Goal: Information Seeking & Learning: Compare options

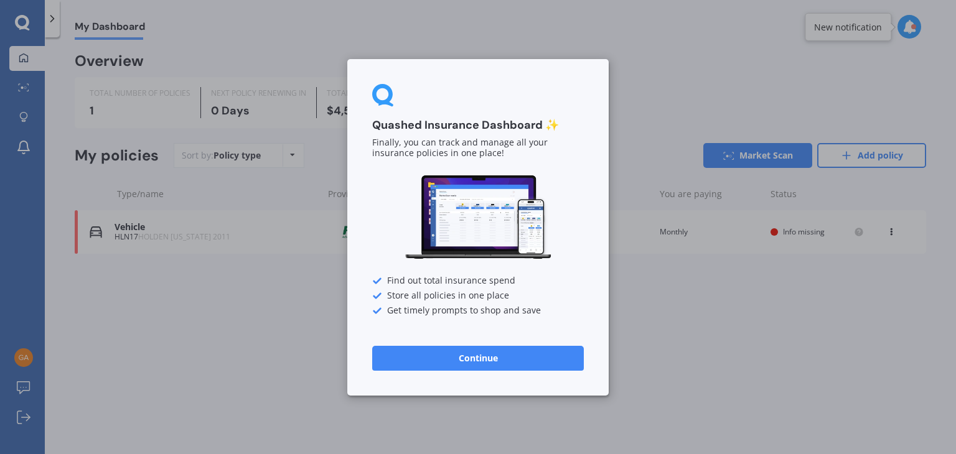
click at [453, 355] on button "Continue" at bounding box center [478, 358] width 212 height 25
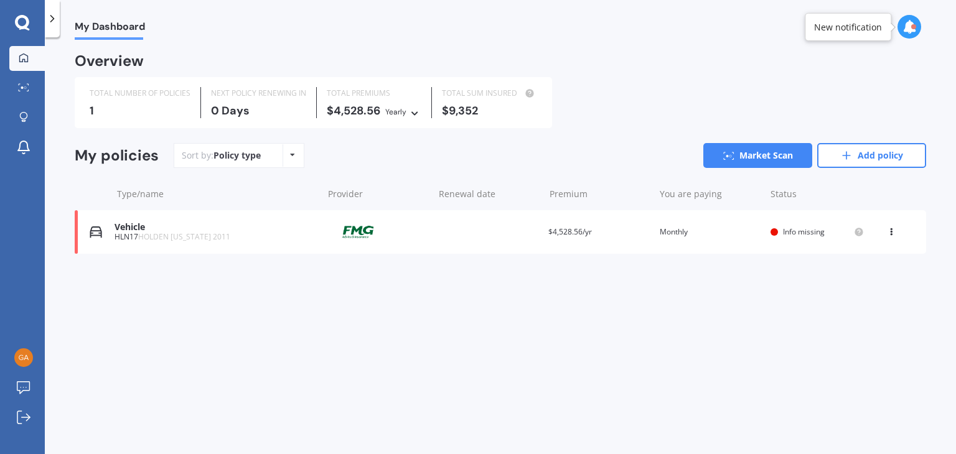
click at [795, 237] on span "Info missing" at bounding box center [804, 232] width 42 height 11
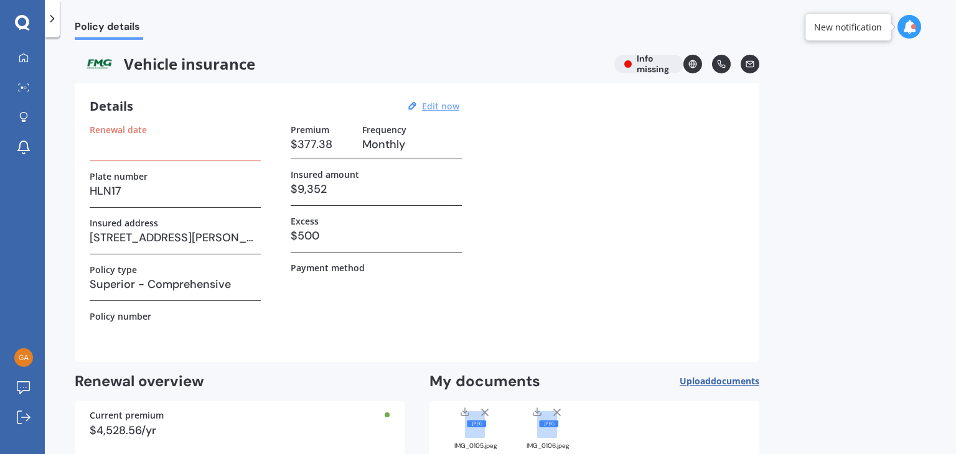
click at [445, 107] on u "Edit now" at bounding box center [440, 106] width 37 height 12
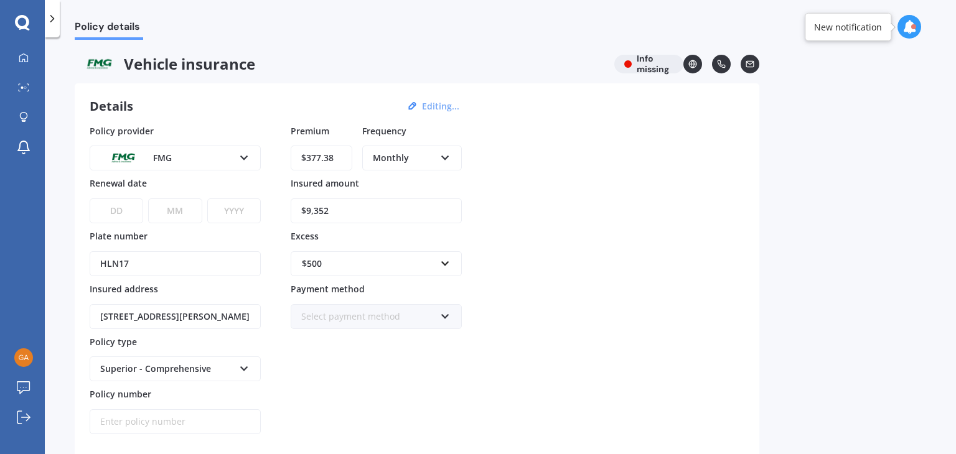
click at [347, 155] on input "$377.38" at bounding box center [322, 158] width 62 height 25
type input "$3.00"
type input "$647.97"
click at [449, 149] on div "Monthly Yearly Six-Monthly Quarterly Monthly Fortnightly Weekly" at bounding box center [412, 158] width 100 height 25
click at [418, 183] on div "Yearly" at bounding box center [412, 182] width 97 height 22
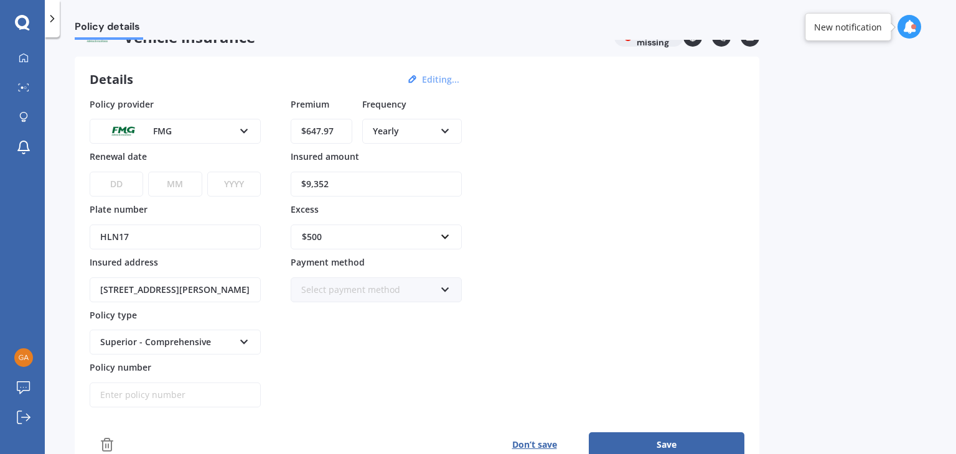
scroll to position [39, 0]
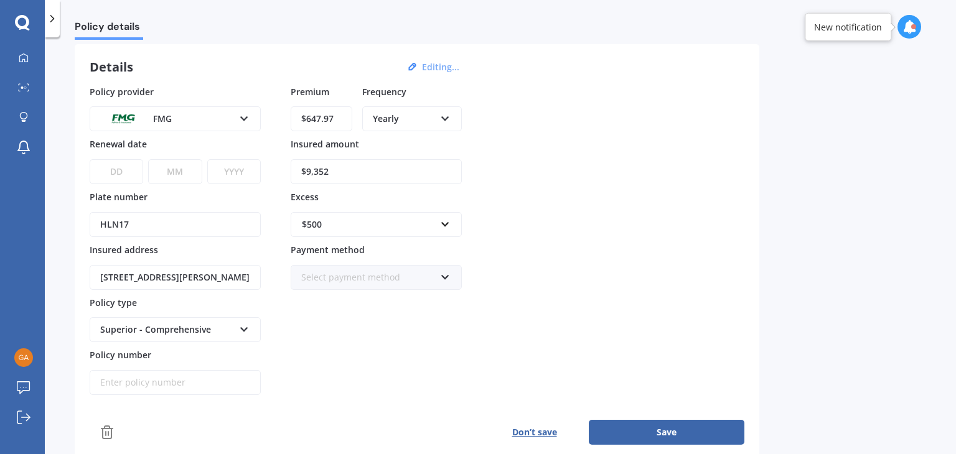
click at [438, 275] on div "Select payment method Direct debit - bank account Direct debit - credit/debit c…" at bounding box center [376, 277] width 171 height 25
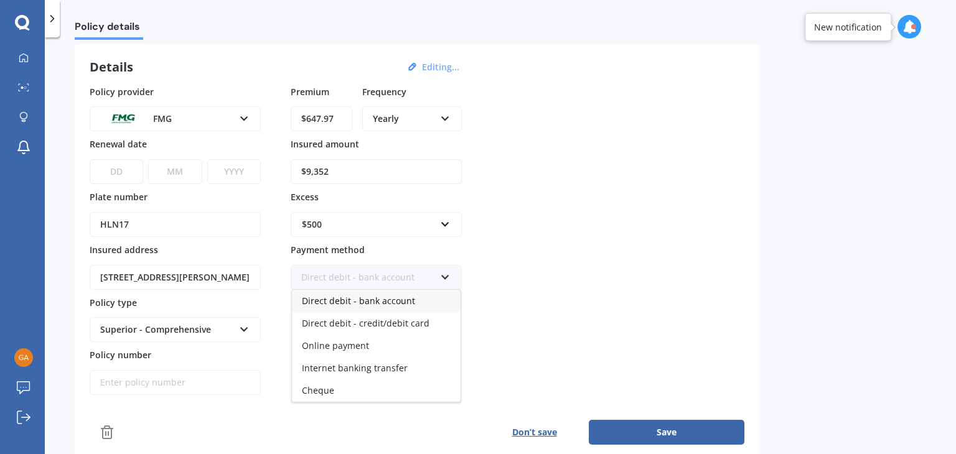
click at [383, 298] on span "Direct debit - bank account" at bounding box center [358, 301] width 113 height 12
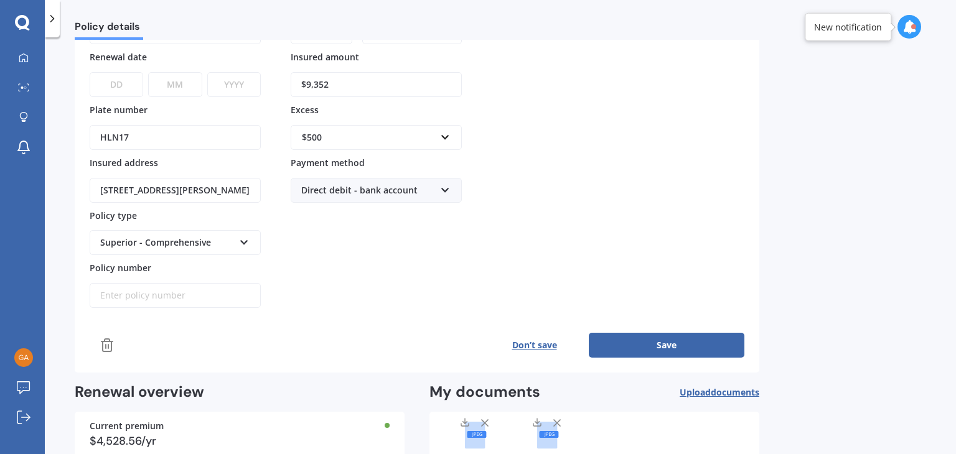
scroll to position [204, 0]
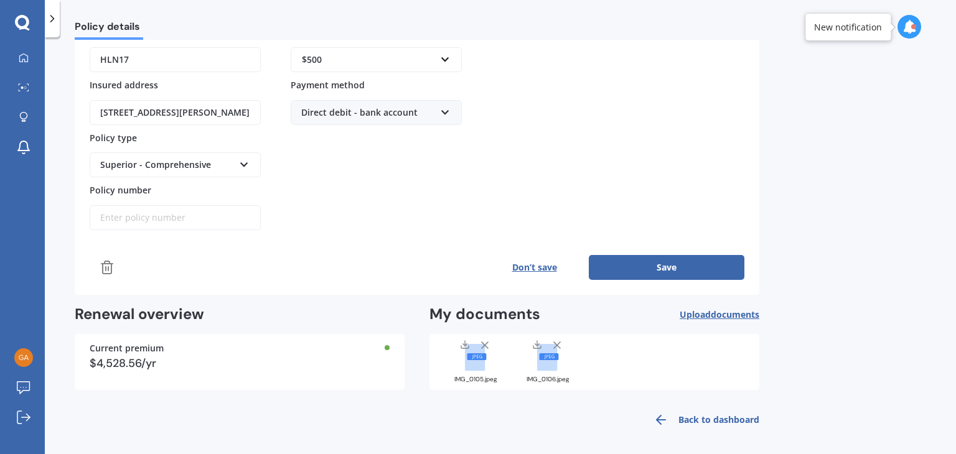
click at [656, 263] on button "Save" at bounding box center [667, 267] width 156 height 25
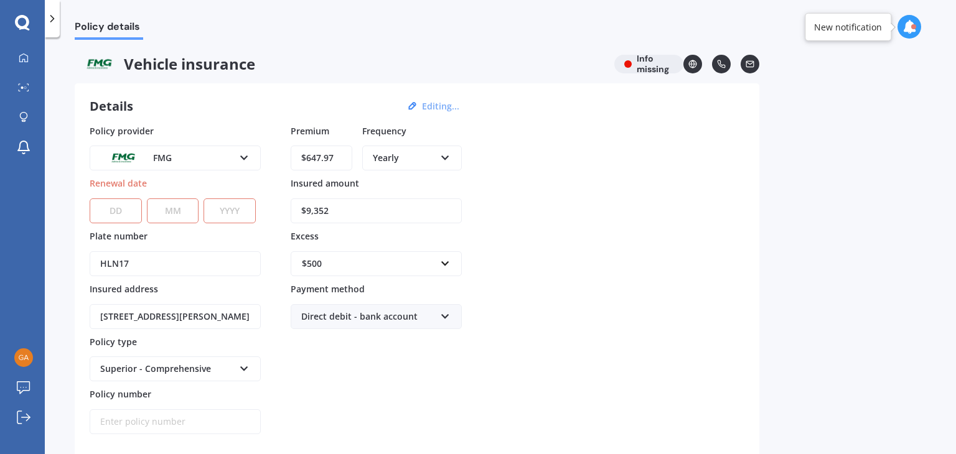
click at [116, 207] on select "DD 01 02 03 04 05 06 07 08 09 10 11 12 13 14 15 16 17 18 19 20 21 22 23 24 25 2…" at bounding box center [116, 211] width 52 height 25
select select "16"
click at [90, 199] on select "DD 01 02 03 04 05 06 07 08 09 10 11 12 13 14 15 16 17 18 19 20 21 22 23 24 25 2…" at bounding box center [116, 211] width 52 height 25
click at [169, 207] on select "MM 01 02 03 04 05 06 07 08 09 10 11 12" at bounding box center [173, 211] width 52 height 25
select select "05"
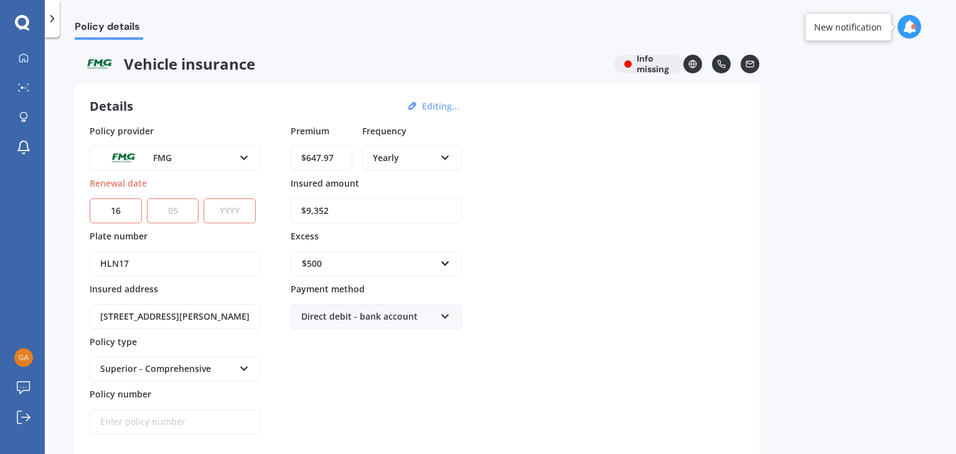
click at [147, 199] on select "MM 01 02 03 04 05 06 07 08 09 10 11 12" at bounding box center [173, 211] width 52 height 25
click at [234, 209] on select "YYYY 2027 2026 2025 2024 2023 2022 2021 2020 2019 2018 2017 2016 2015 2014 2013…" at bounding box center [230, 211] width 52 height 25
select select "2026"
click at [207, 199] on select "YYYY 2027 2026 2025 2024 2023 2022 2021 2020 2019 2018 2017 2016 2015 2014 2013…" at bounding box center [230, 211] width 52 height 25
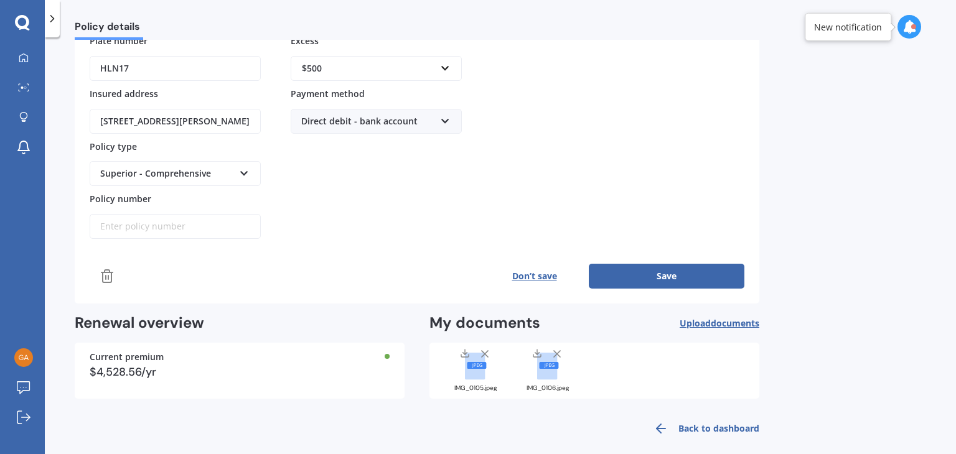
scroll to position [204, 0]
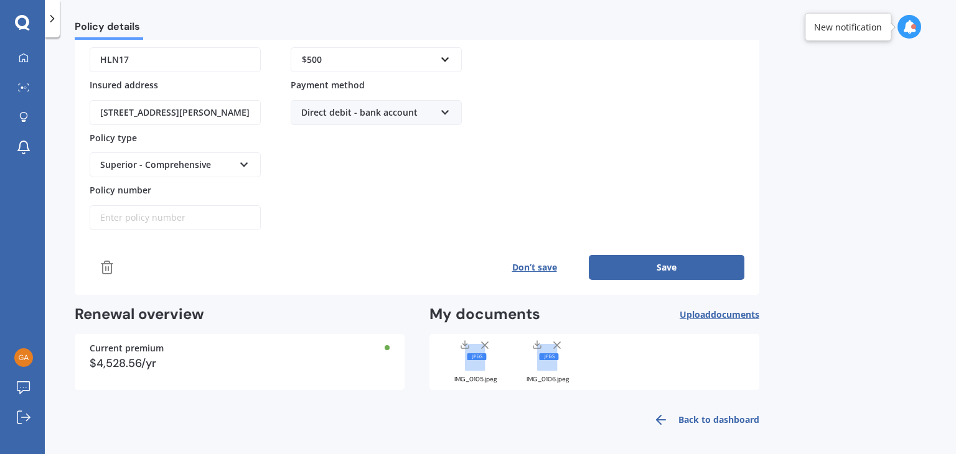
click at [659, 271] on button "Save" at bounding box center [667, 267] width 156 height 25
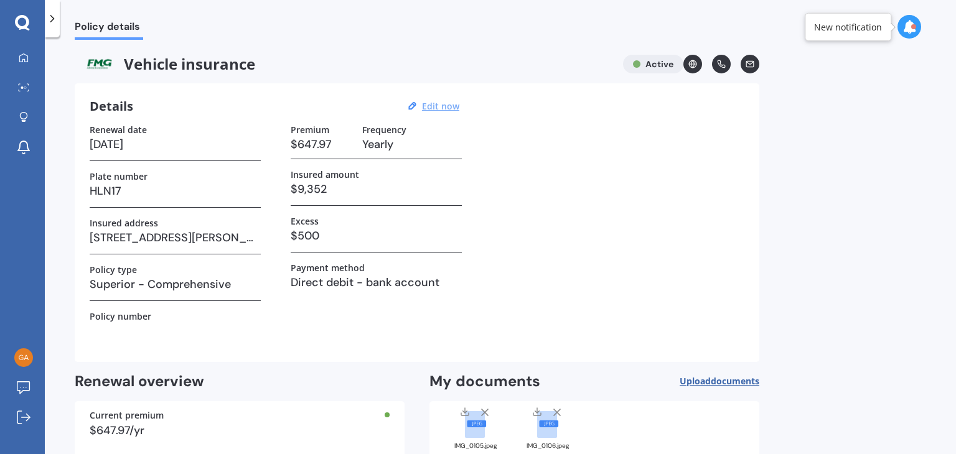
scroll to position [0, 0]
click at [32, 60] on div at bounding box center [23, 58] width 19 height 11
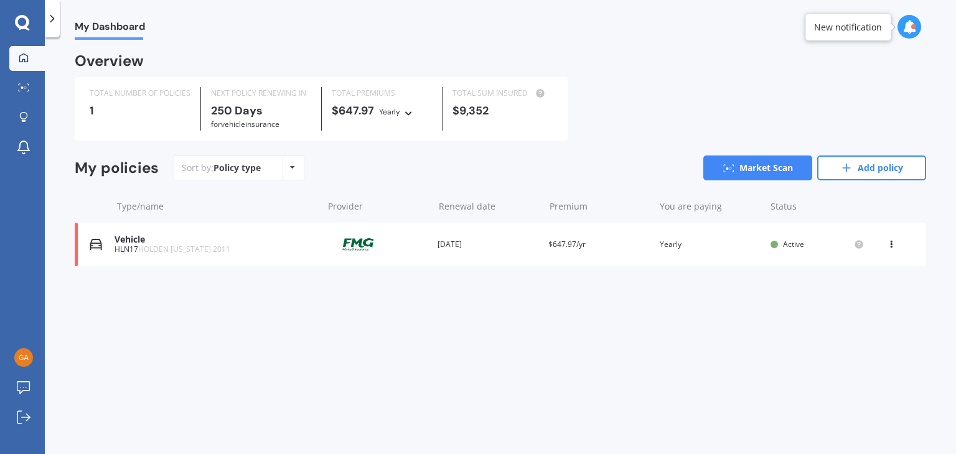
click at [889, 242] on icon at bounding box center [891, 241] width 9 height 7
click at [680, 352] on div "My Dashboard Overview TOTAL NUMBER OF POLICIES 1 NEXT POLICY RENEWING IN 250 Da…" at bounding box center [500, 248] width 911 height 417
click at [749, 170] on link "Market Scan" at bounding box center [757, 168] width 109 height 25
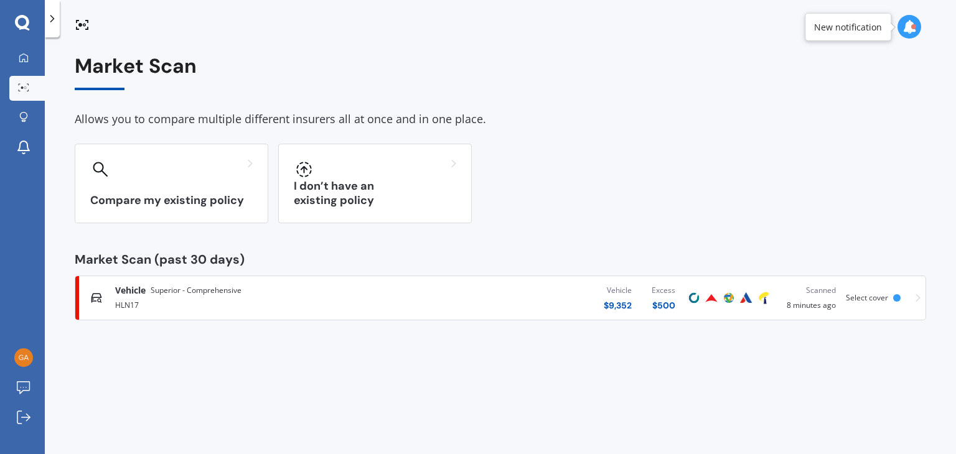
click at [695, 298] on img at bounding box center [694, 298] width 15 height 15
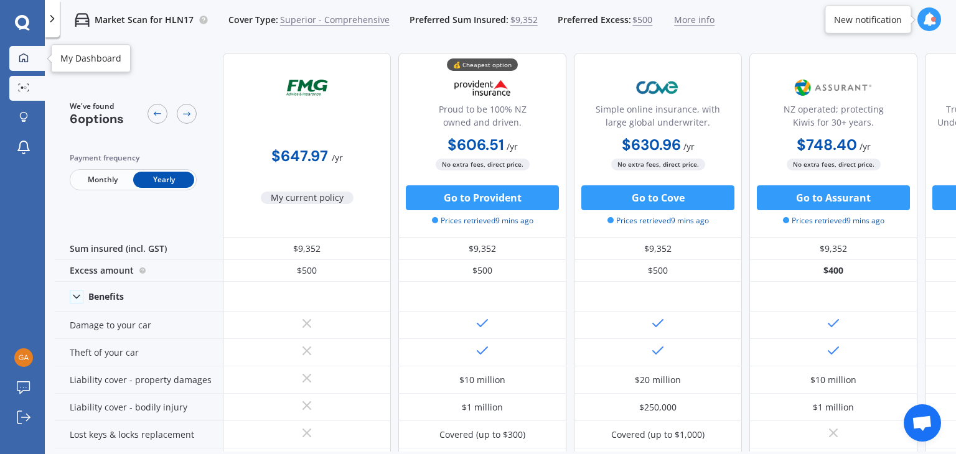
click at [22, 57] on icon at bounding box center [24, 58] width 10 height 10
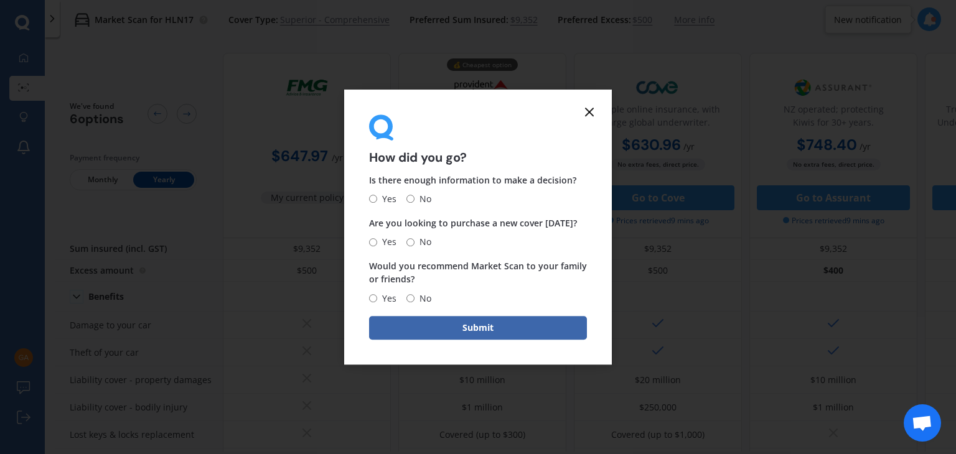
click at [410, 242] on input "No" at bounding box center [411, 242] width 8 height 8
radio input "true"
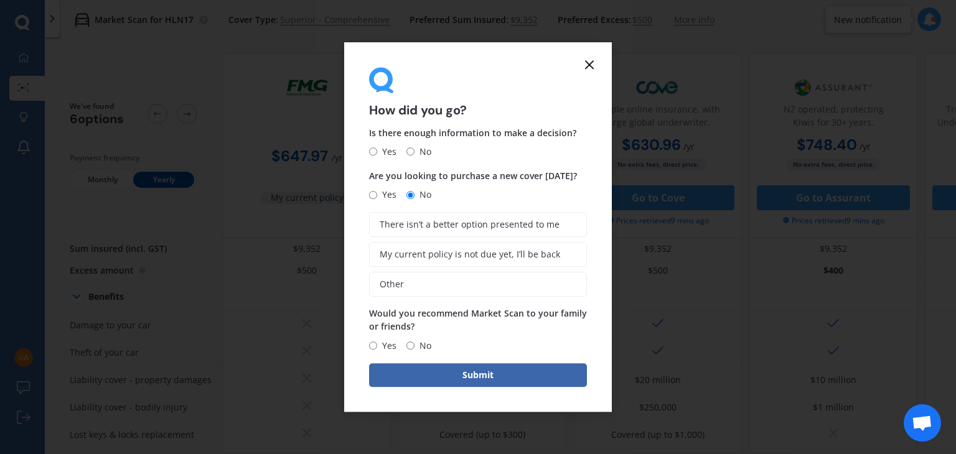
click at [590, 64] on icon at bounding box center [589, 64] width 15 height 15
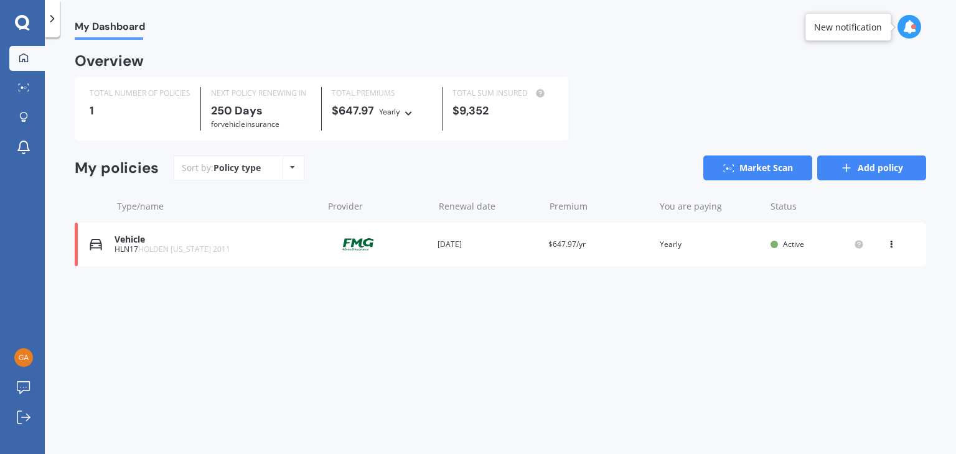
click at [877, 167] on link "Add policy" at bounding box center [871, 168] width 109 height 25
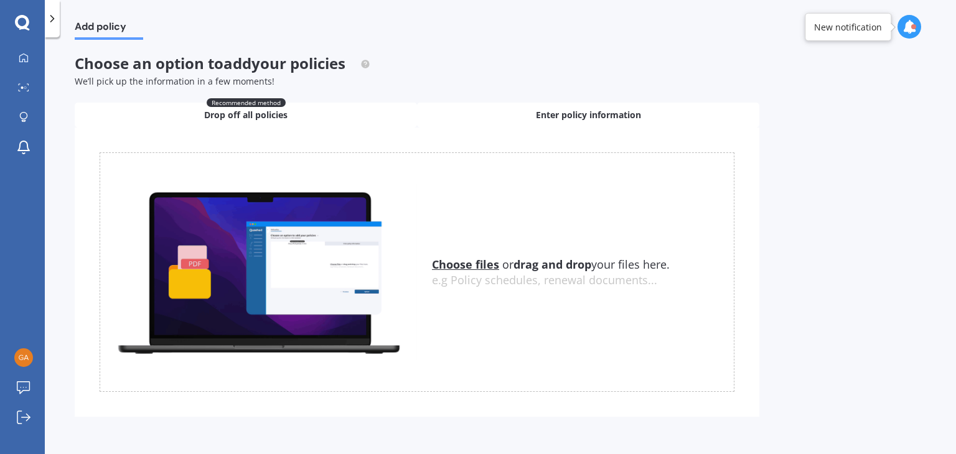
click at [585, 110] on span "Enter policy information" at bounding box center [588, 115] width 105 height 12
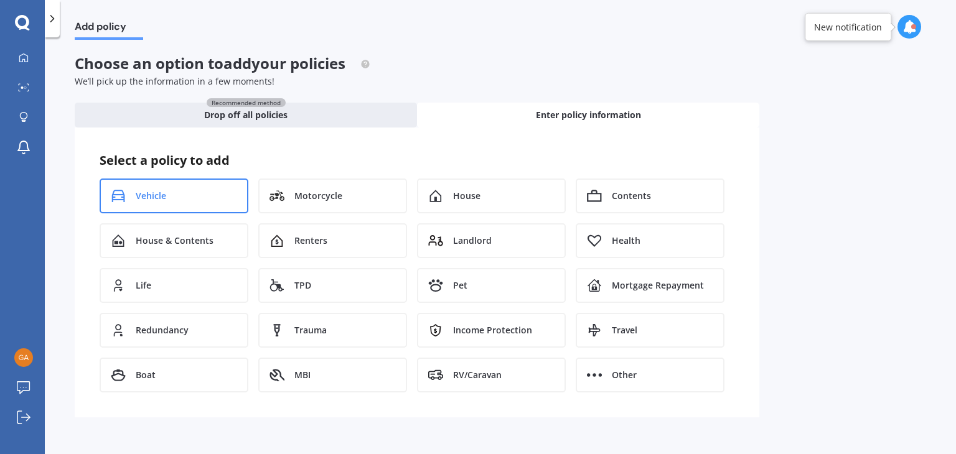
click at [186, 200] on div "Vehicle" at bounding box center [174, 196] width 149 height 35
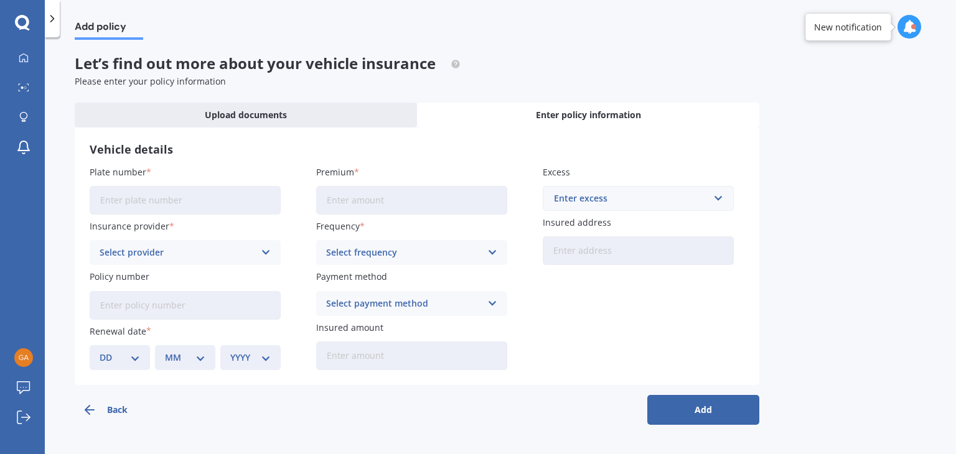
click at [138, 202] on input "Plate number" at bounding box center [185, 200] width 191 height 29
type input "MBJ868"
click at [270, 258] on icon at bounding box center [266, 253] width 11 height 14
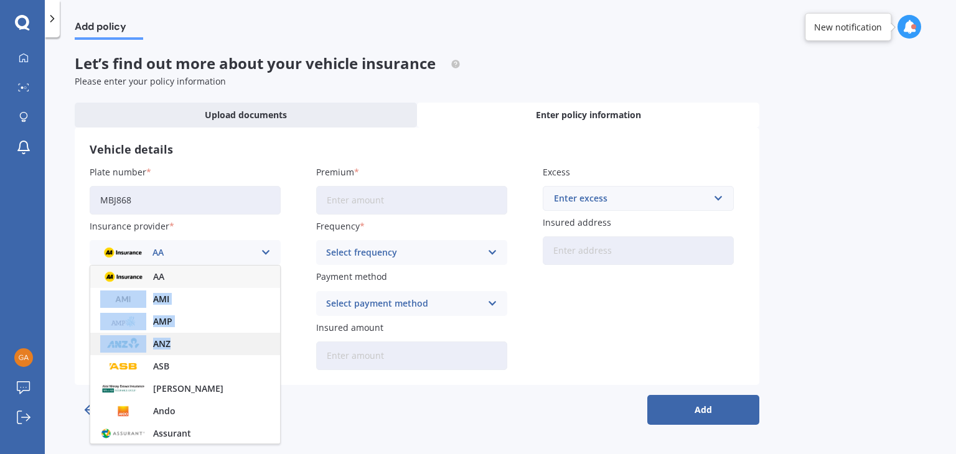
drag, startPoint x: 274, startPoint y: 275, endPoint x: 270, endPoint y: 344, distance: 68.6
click at [270, 344] on div "AA AMI AMP ANZ ASB Aioi Nissay Dowa Ando Assurant Autosure BNZ Co-Operative Ban…" at bounding box center [185, 354] width 191 height 179
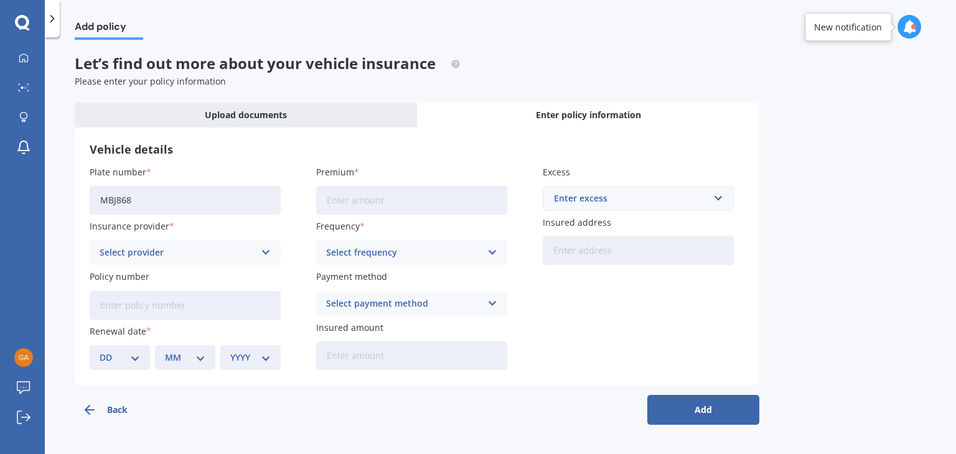
click at [269, 249] on icon at bounding box center [266, 253] width 11 height 14
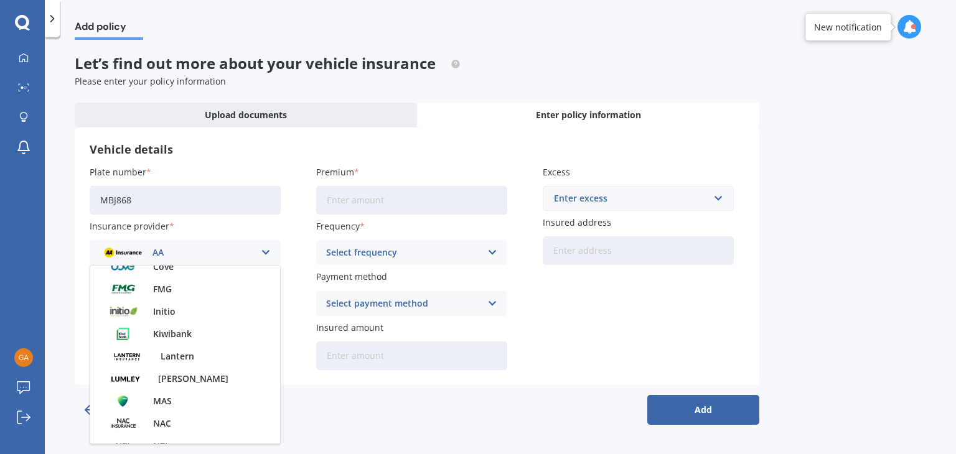
scroll to position [250, 0]
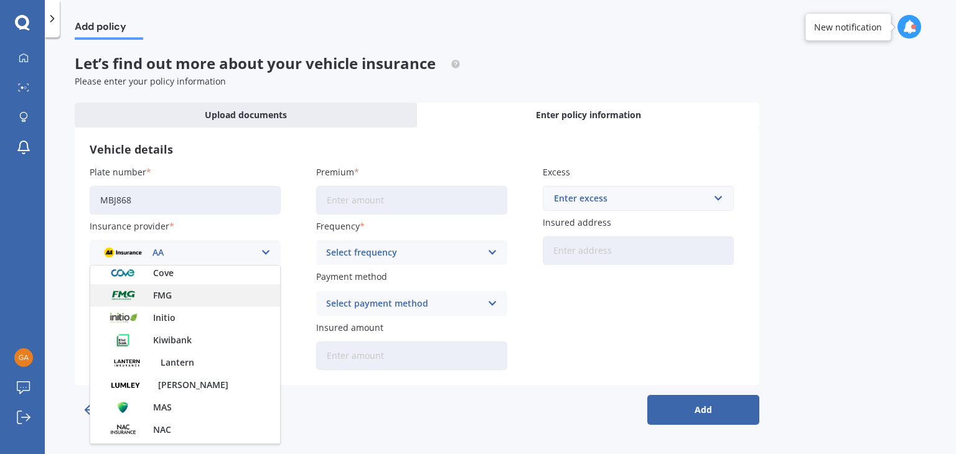
click at [192, 291] on div "FMG" at bounding box center [185, 296] width 190 height 22
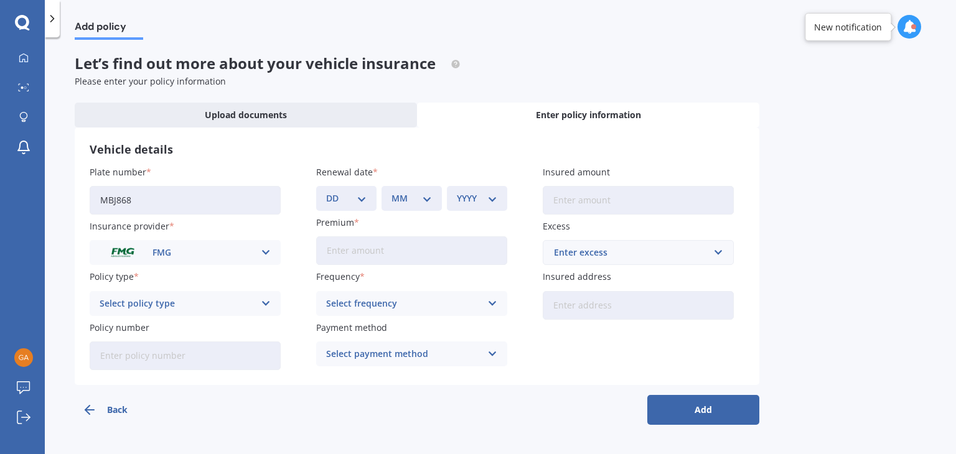
click at [266, 300] on icon at bounding box center [266, 304] width 11 height 14
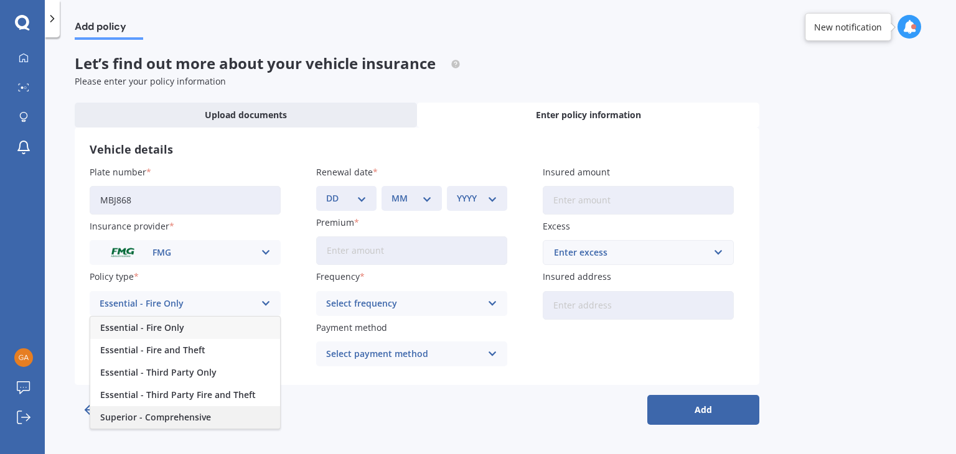
click at [215, 413] on div "Superior - Comprehensive" at bounding box center [185, 418] width 190 height 22
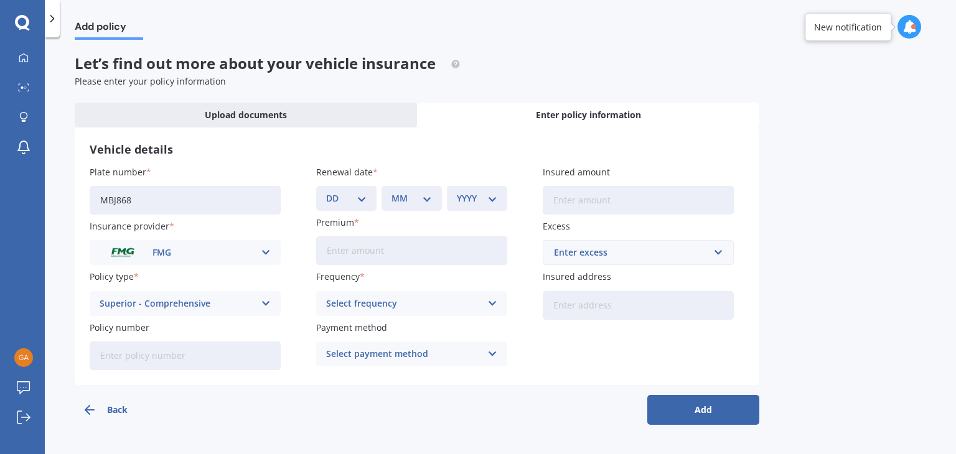
click at [361, 194] on select "DD 01 02 03 04 05 06 07 08 09 10 11 12 13 14 15 16 17 18 19 20 21 22 23 24 25 2…" at bounding box center [346, 199] width 40 height 14
click at [356, 200] on select "DD 01 02 03 04 05 06 07 08 09 10 11 12 13 14 15 16 17 18 19 20 21 22 23 24 25 2…" at bounding box center [346, 199] width 40 height 14
select select "16"
click at [326, 192] on select "DD 01 02 03 04 05 06 07 08 09 10 11 12 13 14 15 16 17 18 19 20 21 22 23 24 25 2…" at bounding box center [346, 199] width 40 height 14
click at [433, 202] on div "MM 01 02 03 04 05 06 07 08 09 10 11 12" at bounding box center [412, 198] width 60 height 25
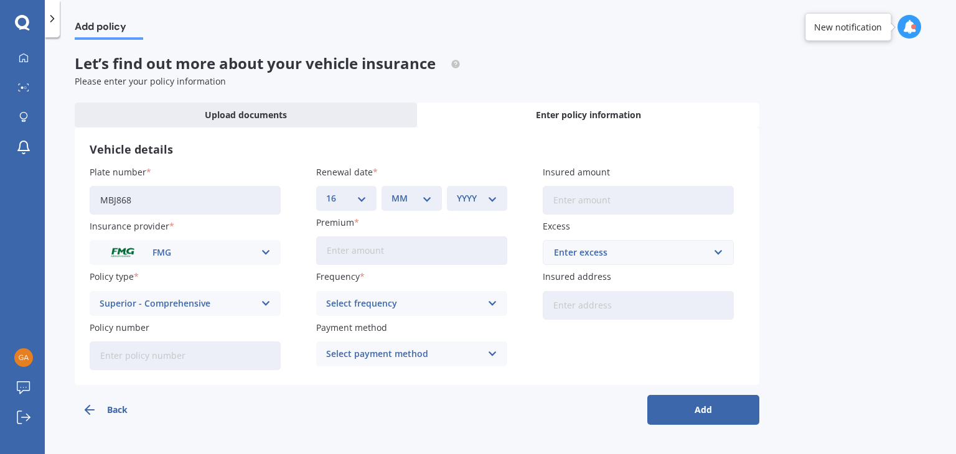
click at [428, 195] on select "MM 01 02 03 04 05 06 07 08 09 10 11 12" at bounding box center [412, 199] width 40 height 14
select select "05"
click at [392, 192] on select "MM 01 02 03 04 05 06 07 08 09 10 11 12" at bounding box center [412, 199] width 40 height 14
click at [487, 195] on select "YYYY 2027 2026 2025 2024 2023 2022 2021 2020 2019 2018 2017 2016 2015 2014 2013…" at bounding box center [477, 199] width 40 height 14
select select "2025"
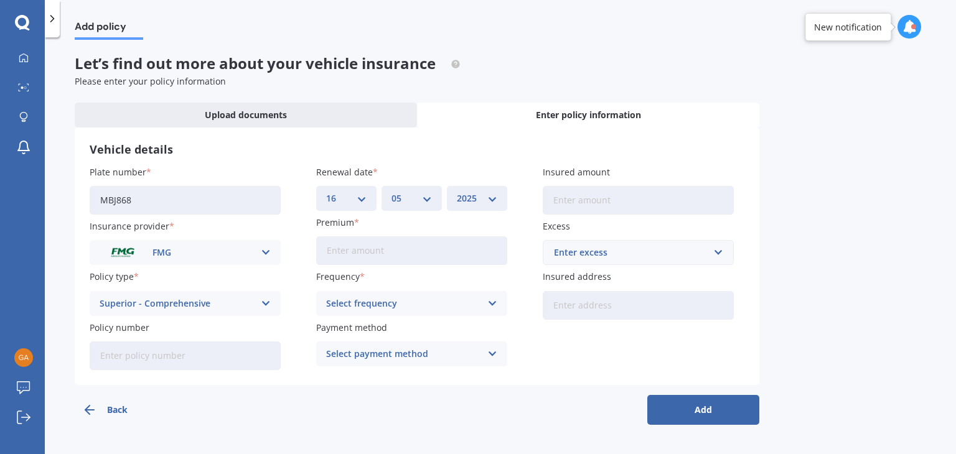
click at [457, 192] on select "YYYY 2027 2026 2025 2024 2023 2022 2021 2020 2019 2018 2017 2016 2015 2014 2013…" at bounding box center [477, 199] width 40 height 14
click at [433, 260] on input "Premium" at bounding box center [411, 251] width 191 height 29
type input "$640.53"
click at [496, 303] on icon at bounding box center [492, 304] width 11 height 14
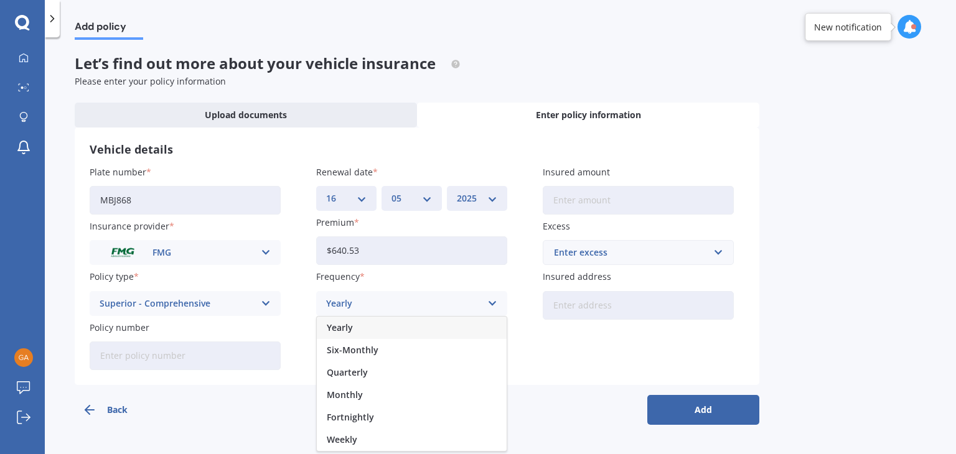
click at [375, 326] on div "Yearly" at bounding box center [412, 328] width 190 height 22
click at [494, 350] on icon at bounding box center [492, 354] width 11 height 14
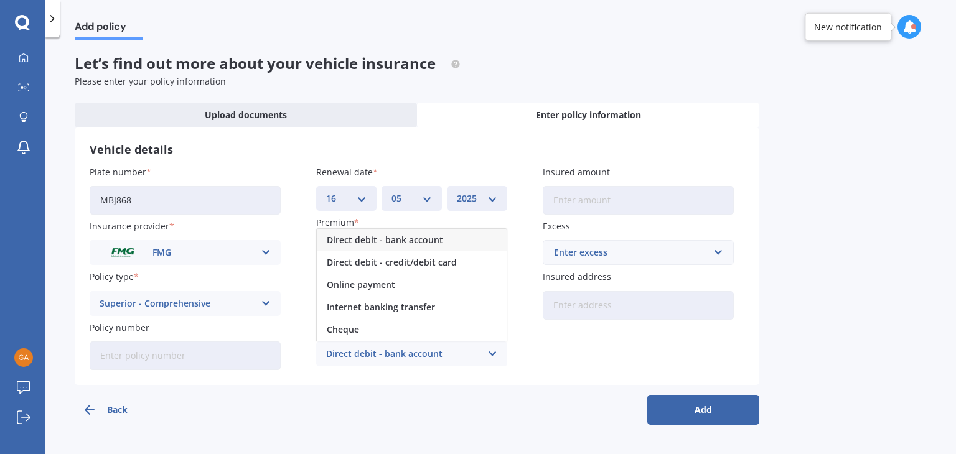
click at [418, 238] on span "Direct debit - bank account" at bounding box center [385, 240] width 116 height 9
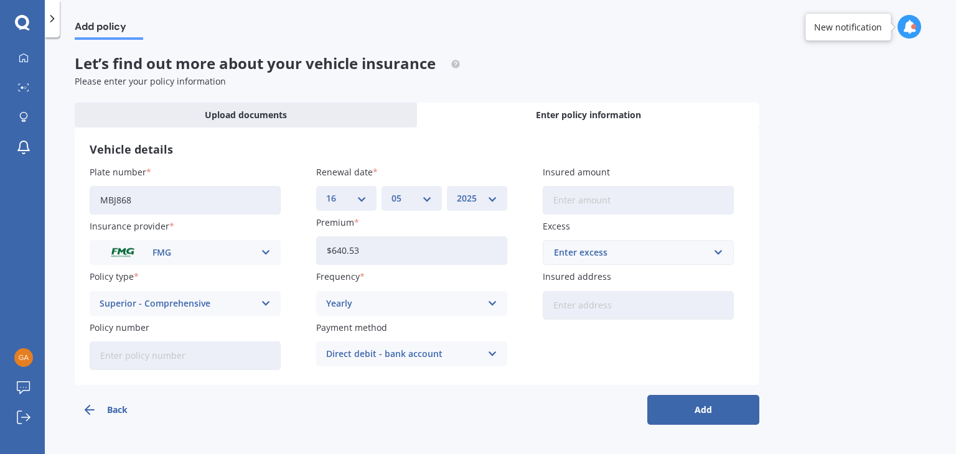
click at [593, 202] on input "Insured amount" at bounding box center [638, 200] width 191 height 29
type input "$4,000"
click at [717, 252] on input "text" at bounding box center [634, 253] width 180 height 24
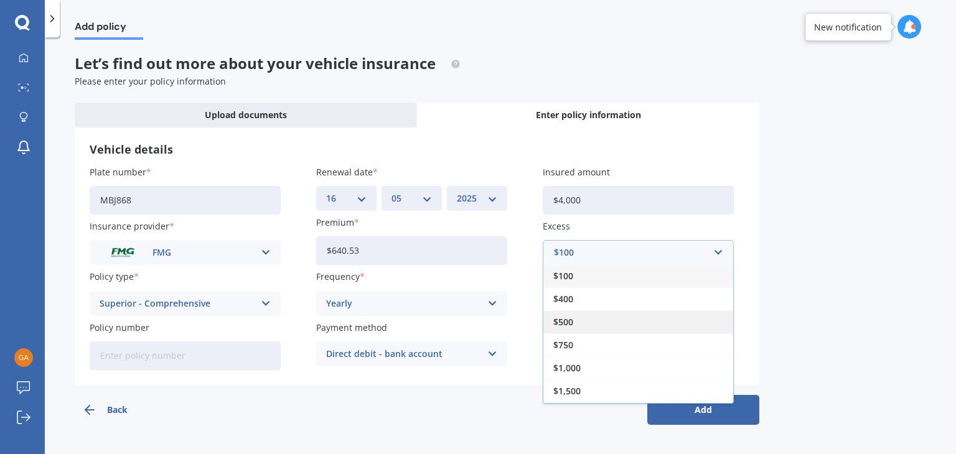
click at [577, 325] on div "$500" at bounding box center [638, 322] width 190 height 23
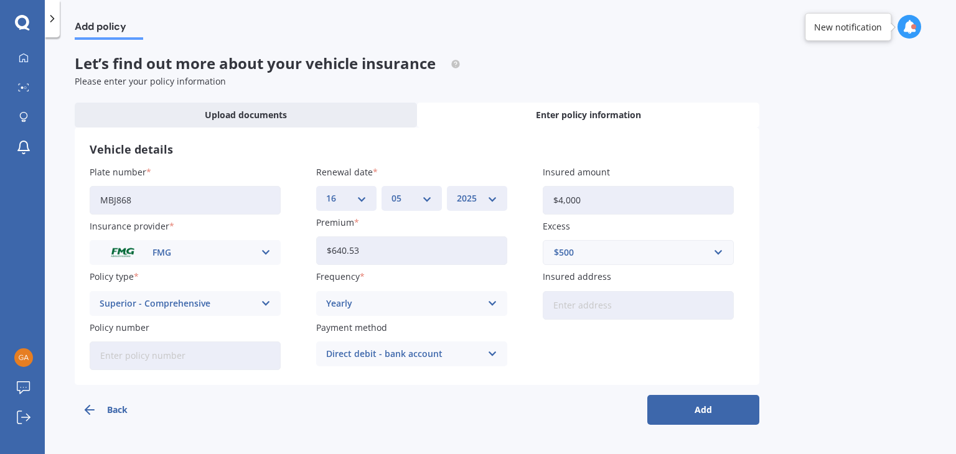
click at [570, 300] on input "Insured address" at bounding box center [638, 305] width 191 height 29
type input "52 Stewart Road, Whakamārama 3181"
click at [134, 359] on input "Policy number" at bounding box center [185, 356] width 191 height 29
type input "1209139"
click at [702, 408] on button "Add" at bounding box center [703, 410] width 112 height 30
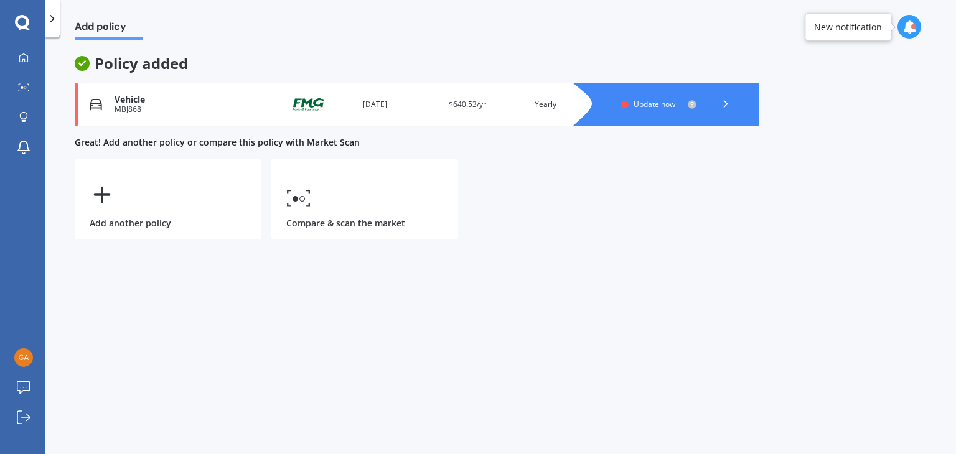
click at [722, 100] on icon at bounding box center [726, 104] width 12 height 12
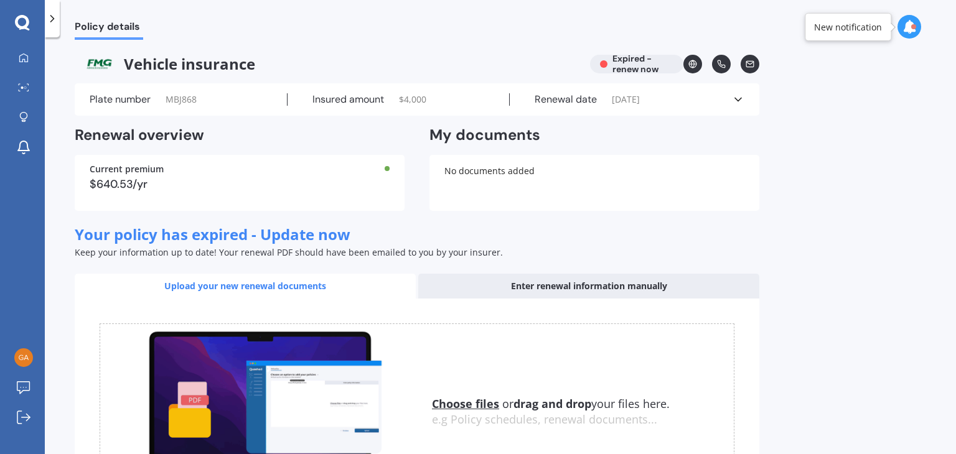
click at [738, 97] on icon at bounding box center [738, 99] width 12 height 12
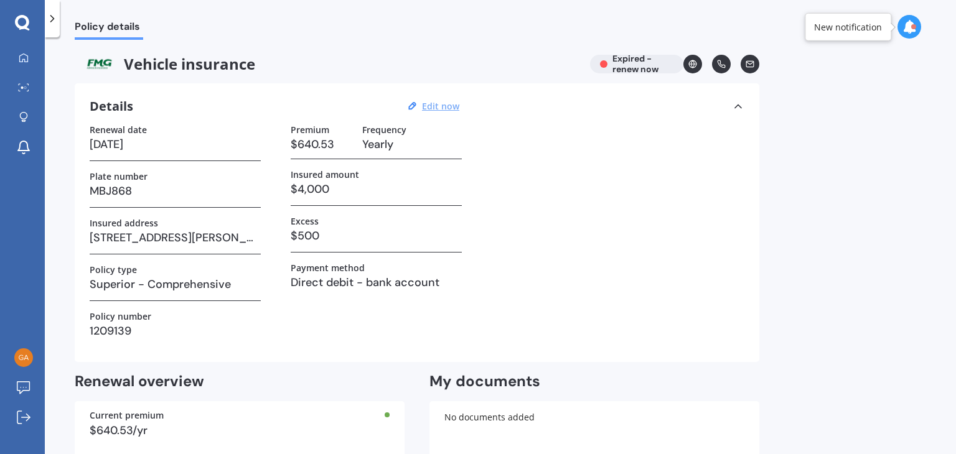
click at [440, 101] on u "Edit now" at bounding box center [440, 106] width 37 height 12
select select "16"
select select "05"
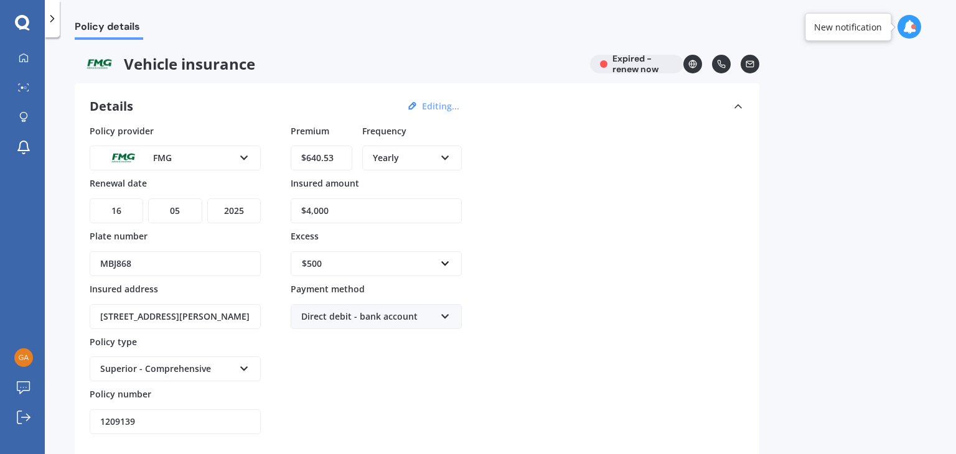
click at [238, 207] on select "YYYY 2027 2026 2025 2024 2023 2022 2021 2020 2019 2018 2017 2016 2015 2014 2013…" at bounding box center [234, 211] width 54 height 25
select select "2026"
click at [207, 199] on select "YYYY 2027 2026 2025 2024 2023 2022 2021 2020 2019 2018 2017 2016 2015 2014 2013…" at bounding box center [234, 211] width 54 height 25
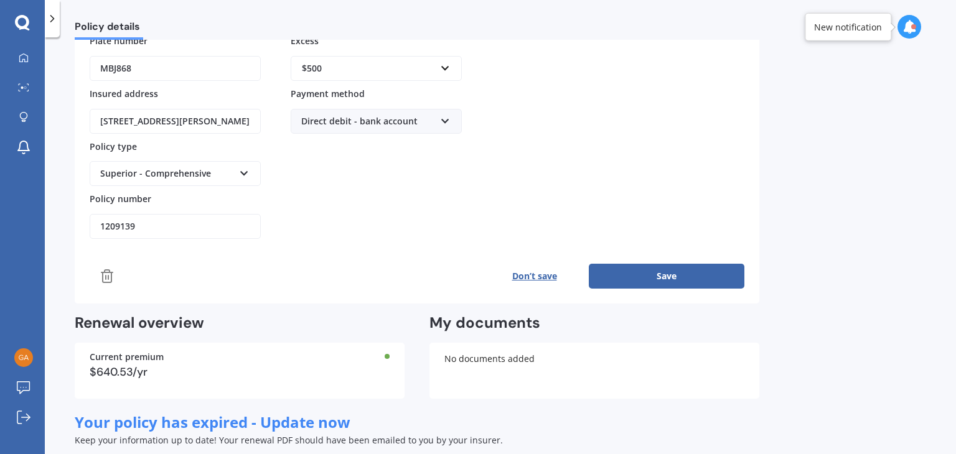
scroll to position [192, 0]
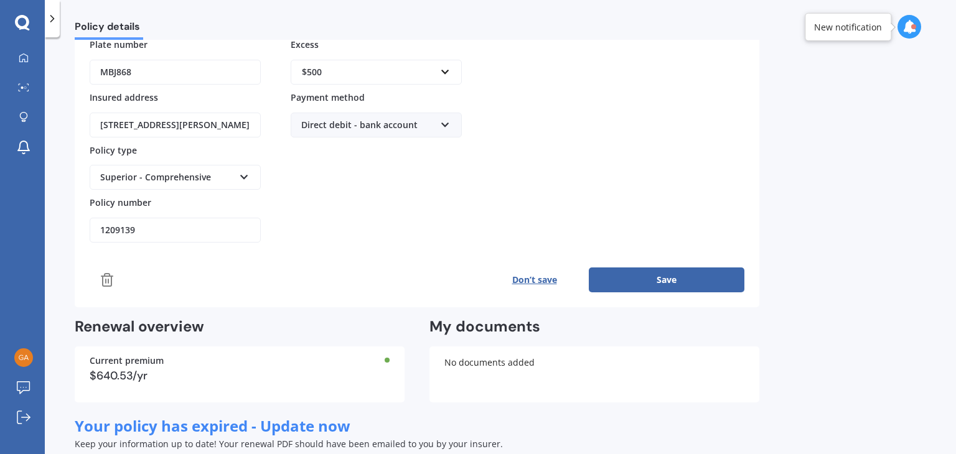
click at [654, 273] on button "Save" at bounding box center [667, 280] width 156 height 25
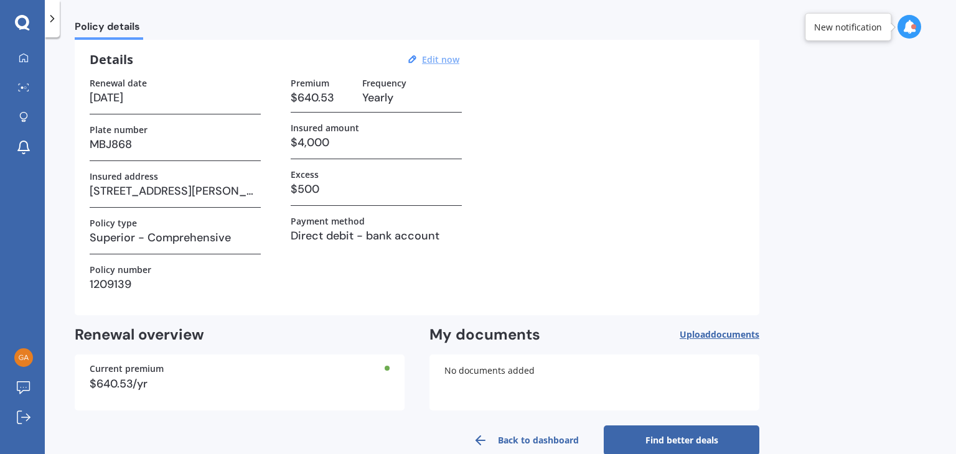
scroll to position [0, 0]
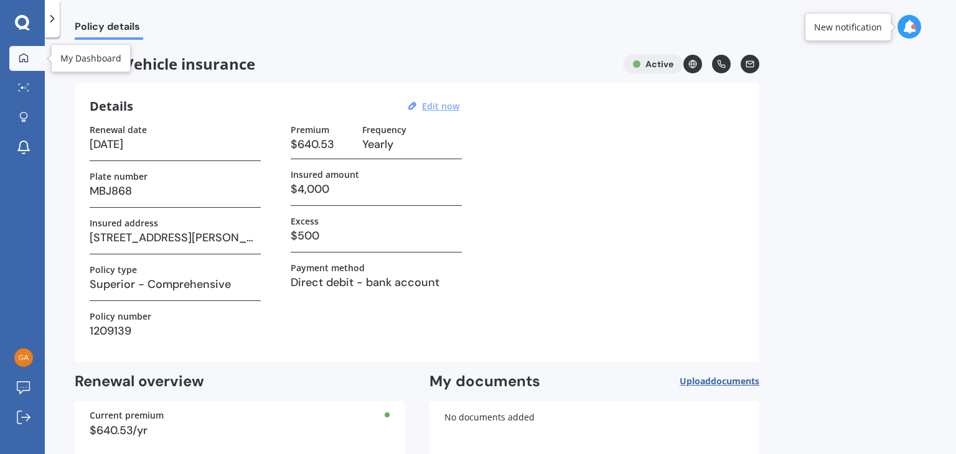
click at [17, 56] on div at bounding box center [23, 58] width 19 height 11
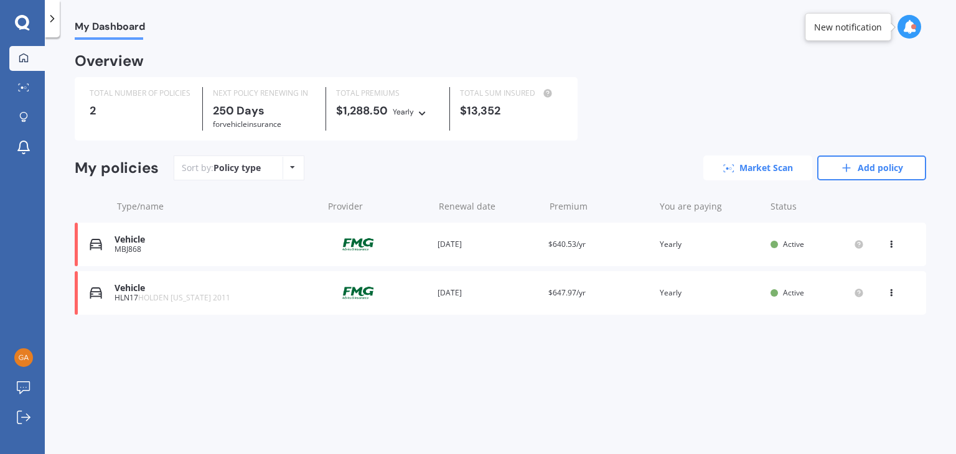
click at [755, 174] on link "Market Scan" at bounding box center [757, 168] width 109 height 25
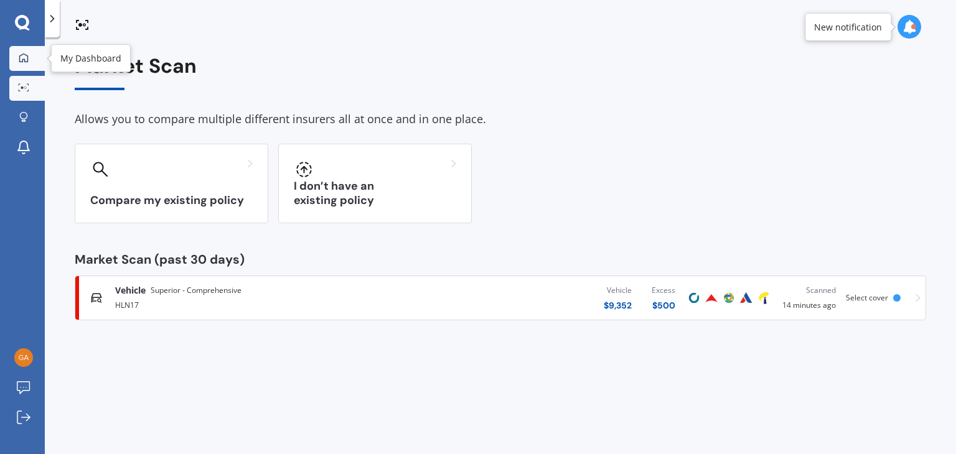
click at [22, 58] on icon at bounding box center [24, 58] width 10 height 10
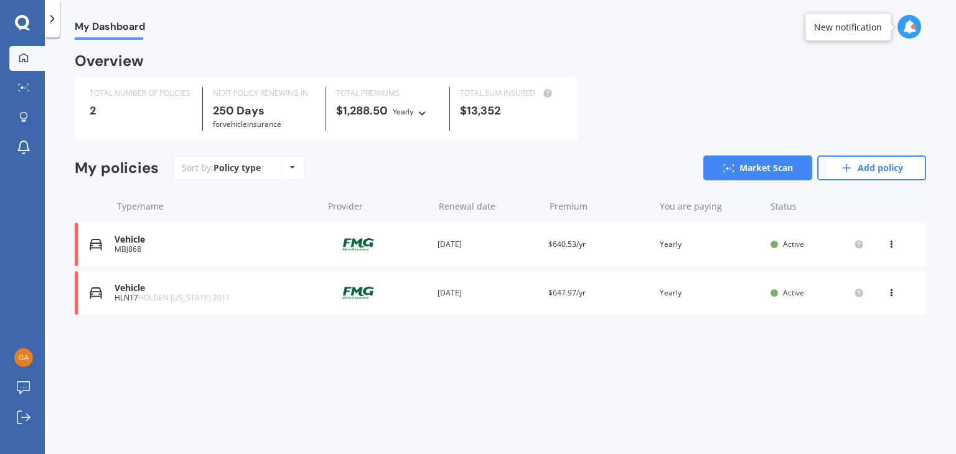
click at [889, 291] on icon at bounding box center [891, 290] width 9 height 7
click at [664, 394] on div "My Dashboard Overview TOTAL NUMBER OF POLICIES 2 NEXT POLICY RENEWING IN 250 Da…" at bounding box center [500, 248] width 911 height 417
click at [892, 242] on icon at bounding box center [891, 241] width 9 height 7
click at [563, 372] on div "My Dashboard Overview TOTAL NUMBER OF POLICIES 2 NEXT POLICY RENEWING IN 250 Da…" at bounding box center [500, 248] width 911 height 417
click at [141, 242] on div "Vehicle" at bounding box center [216, 240] width 202 height 11
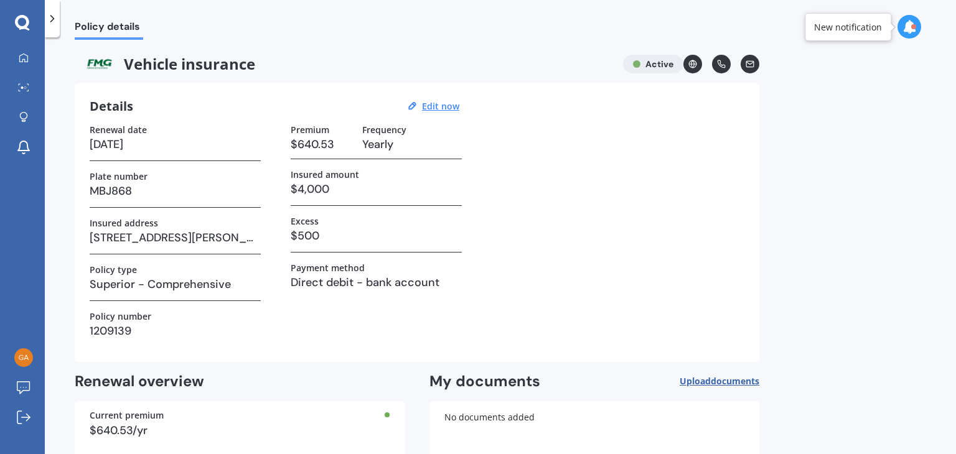
scroll to position [70, 0]
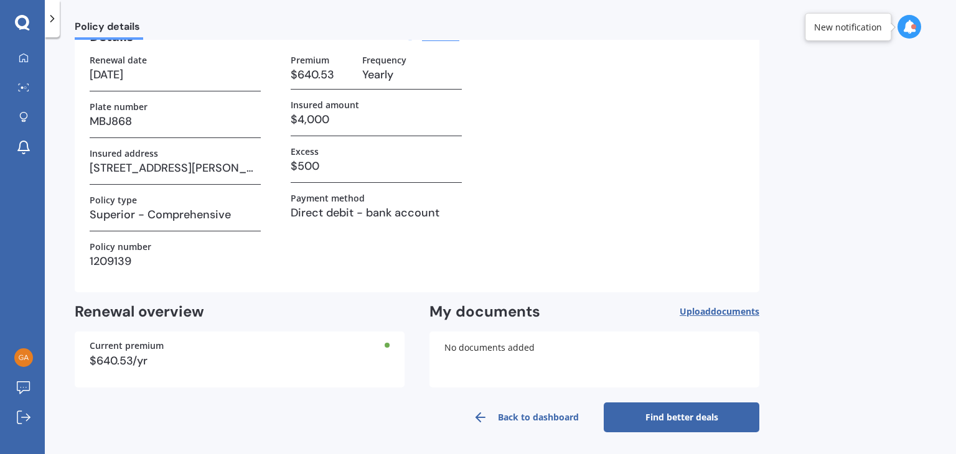
click at [631, 419] on link "Find better deals" at bounding box center [682, 418] width 156 height 30
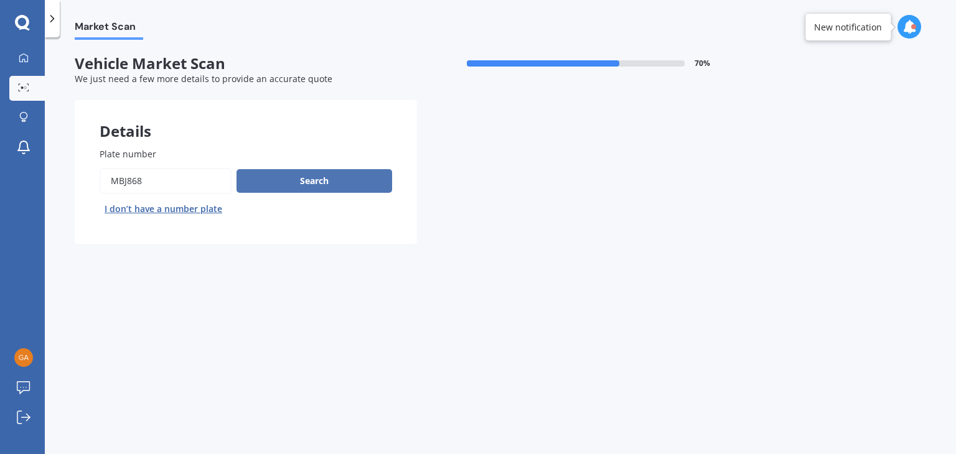
click at [318, 174] on button "Search" at bounding box center [315, 181] width 156 height 24
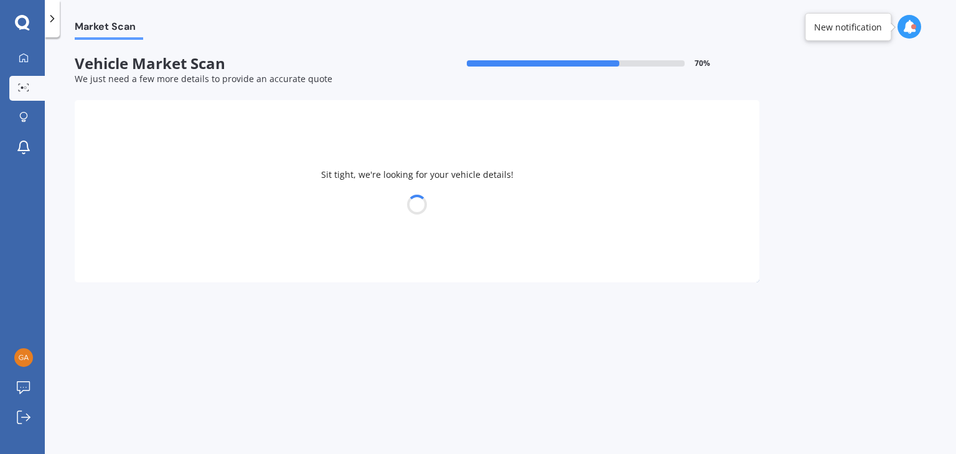
select select "MITSUBISHI"
select select "OUTLANDER"
select select "08"
select select "07"
select select "1980"
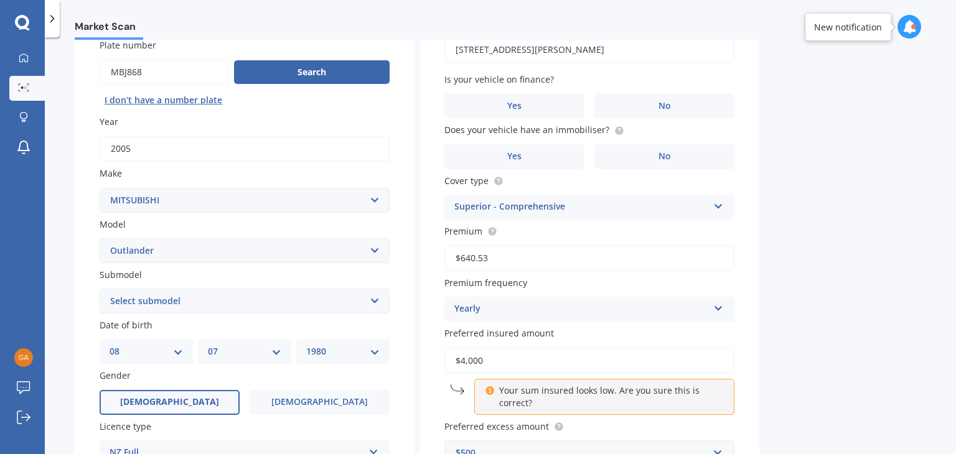
scroll to position [110, 0]
click at [375, 298] on select "Select submodel (All other) 2.4 Litre Station Wagon 3.0 Litre AWD 3.0 VRX Auto …" at bounding box center [245, 300] width 290 height 25
click at [100, 288] on select "Select submodel (All other) 2.4 Litre Station Wagon 3.0 Litre AWD 3.0 VRX Auto …" at bounding box center [245, 300] width 290 height 25
click at [374, 299] on select "Select submodel (All other) 2.4 Litre Station Wagon 3.0 Litre AWD 3.0 VRX Auto …" at bounding box center [245, 300] width 290 height 25
select select "3.0 VRX AUTO 4WD PETROL"
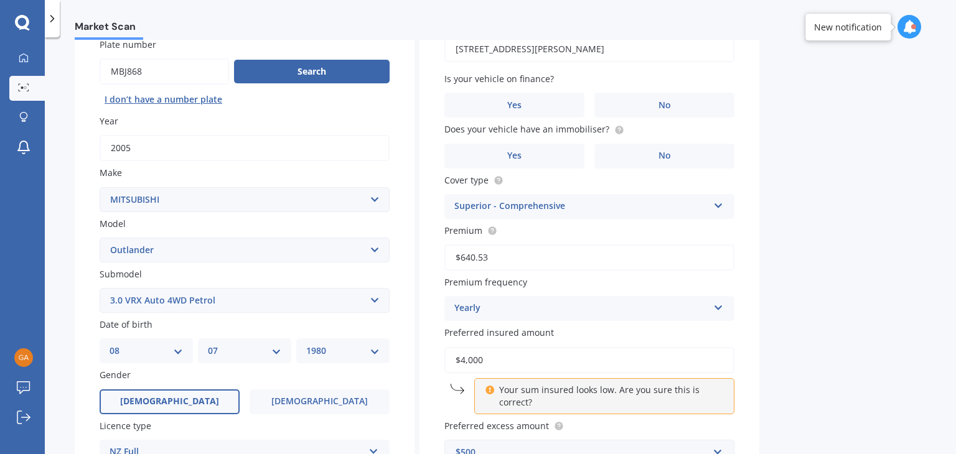
click at [100, 288] on select "Select submodel (All other) 2.4 Litre Station Wagon 3.0 Litre AWD 3.0 VRX Auto …" at bounding box center [245, 300] width 290 height 25
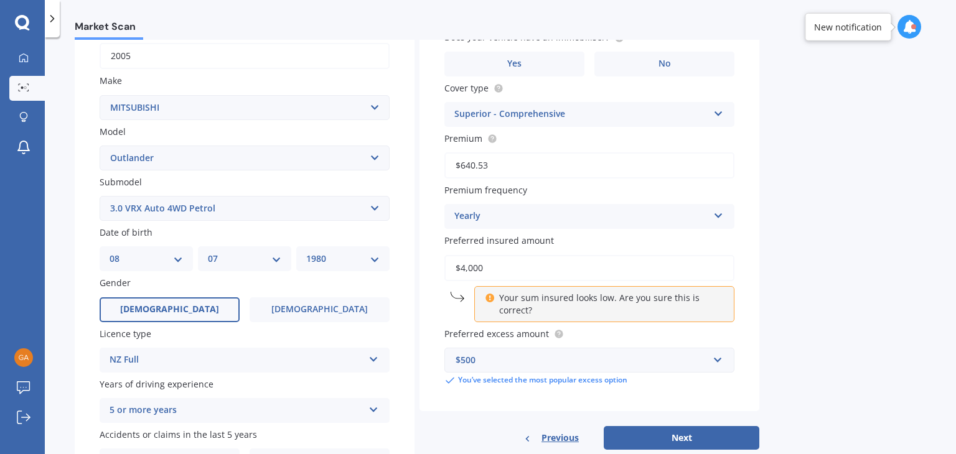
scroll to position [279, 0]
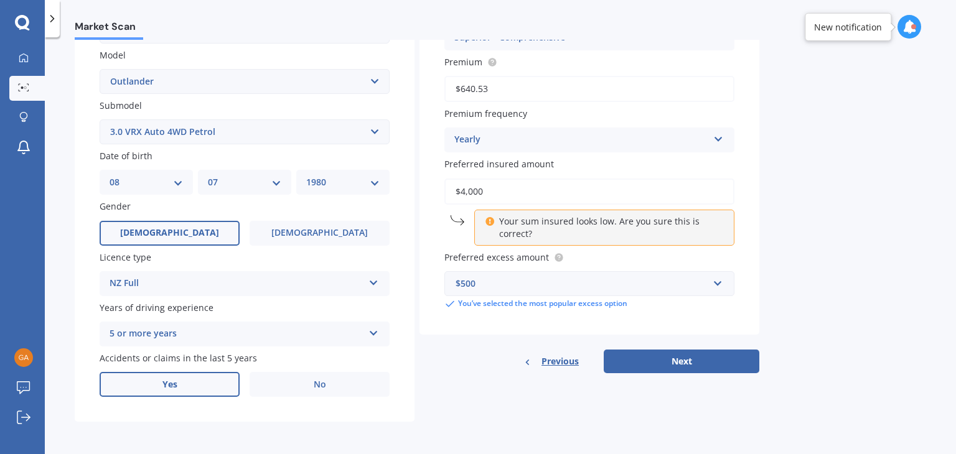
click at [204, 383] on label "Yes" at bounding box center [170, 384] width 140 height 25
click at [0, 0] on input "Yes" at bounding box center [0, 0] width 0 height 0
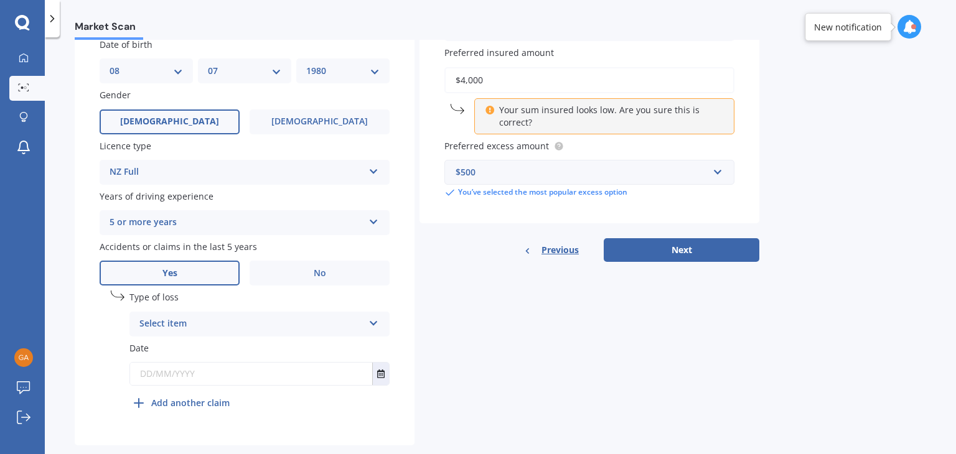
scroll to position [413, 0]
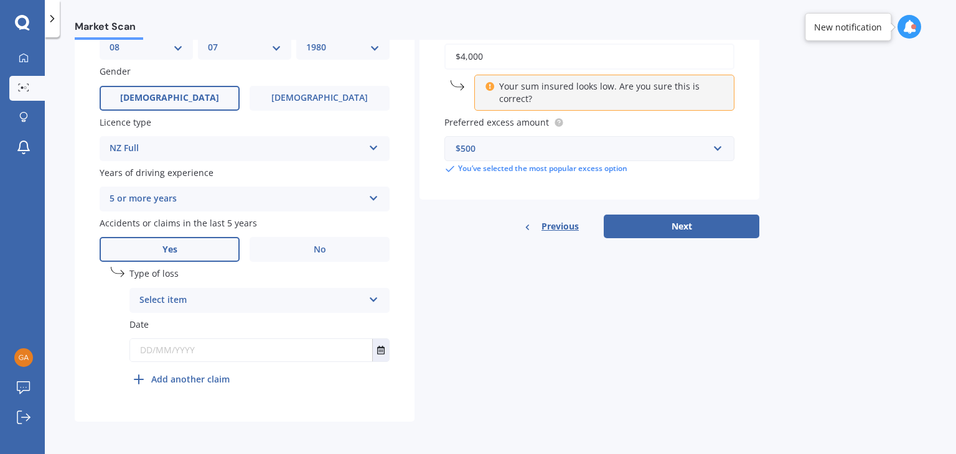
click at [379, 301] on icon at bounding box center [374, 297] width 11 height 9
click at [218, 326] on div "At fault accident" at bounding box center [259, 325] width 259 height 22
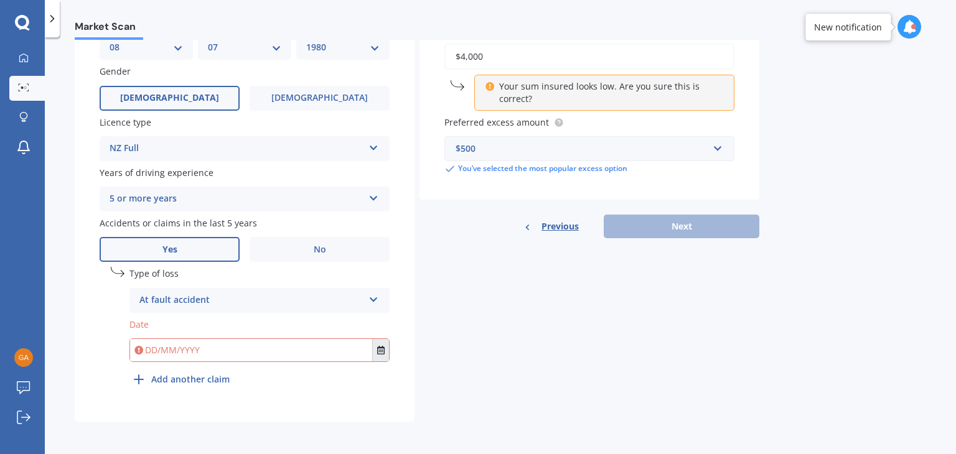
click at [387, 351] on button "Select date" at bounding box center [380, 350] width 17 height 22
click at [326, 389] on div "undefined 1 Type of loss At fault accident At fault accident Not at fault accid…" at bounding box center [259, 329] width 260 height 125
click at [374, 347] on button "Select date" at bounding box center [380, 350] width 17 height 22
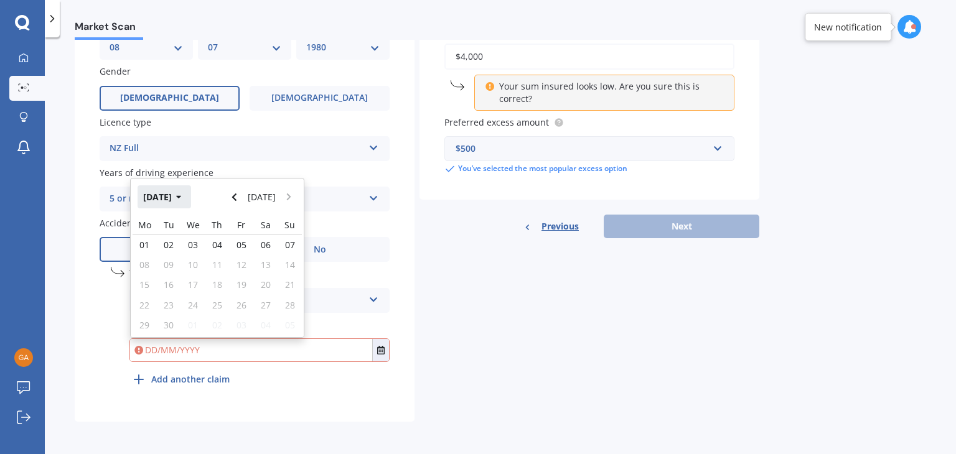
click at [182, 201] on icon "button" at bounding box center [179, 197] width 6 height 9
click at [167, 194] on icon "button" at bounding box center [170, 197] width 6 height 9
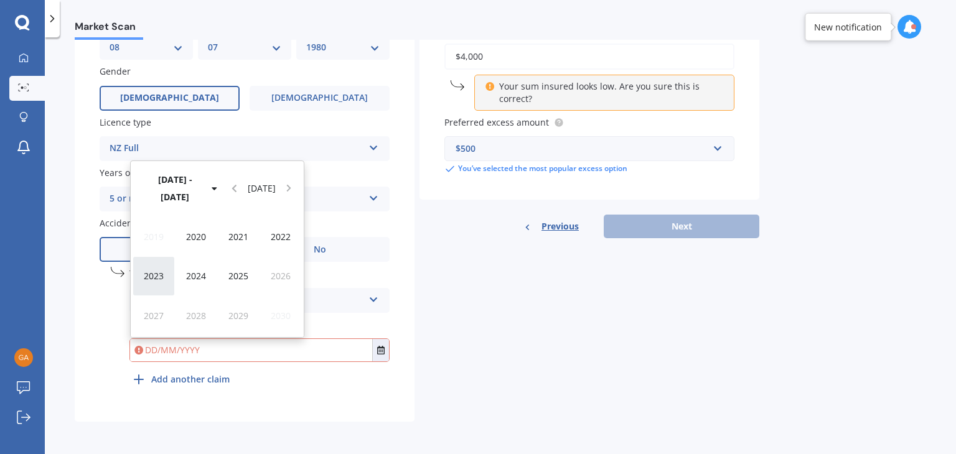
click at [154, 273] on span "2023" at bounding box center [154, 276] width 20 height 12
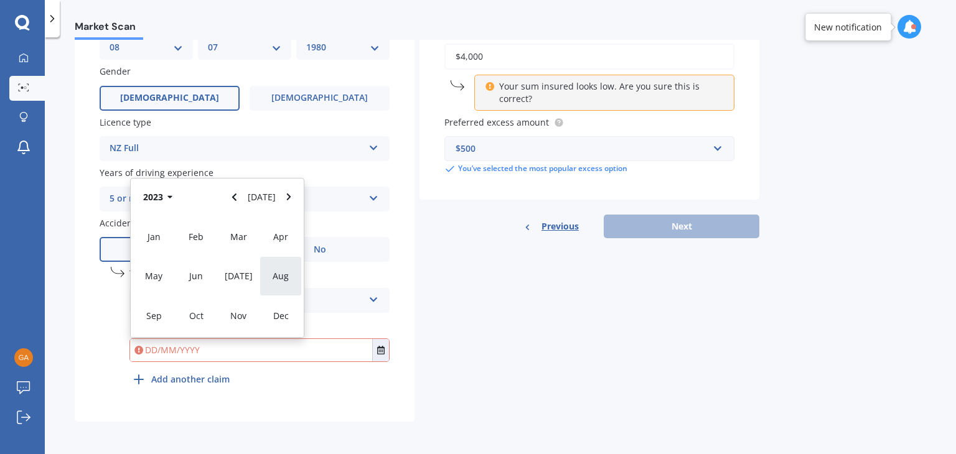
click at [276, 283] on div "Aug" at bounding box center [281, 275] width 42 height 39
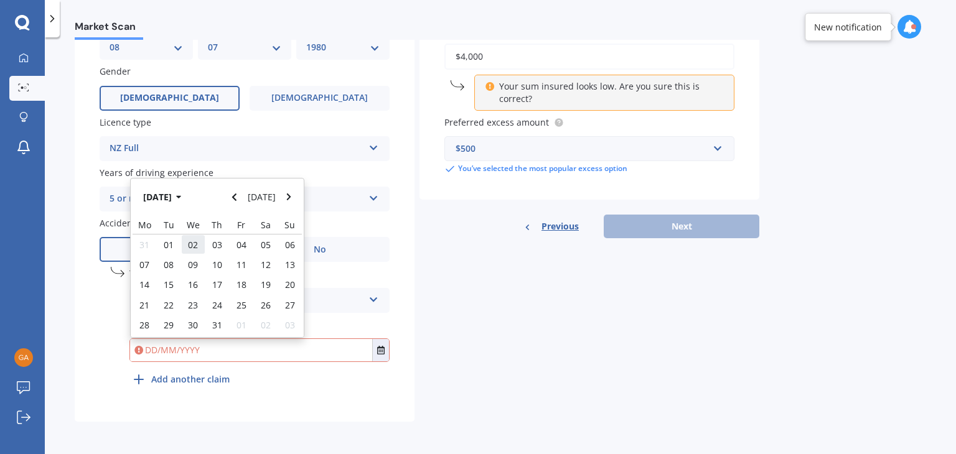
click at [197, 248] on span "02" at bounding box center [193, 245] width 10 height 12
type input "02/08/2023"
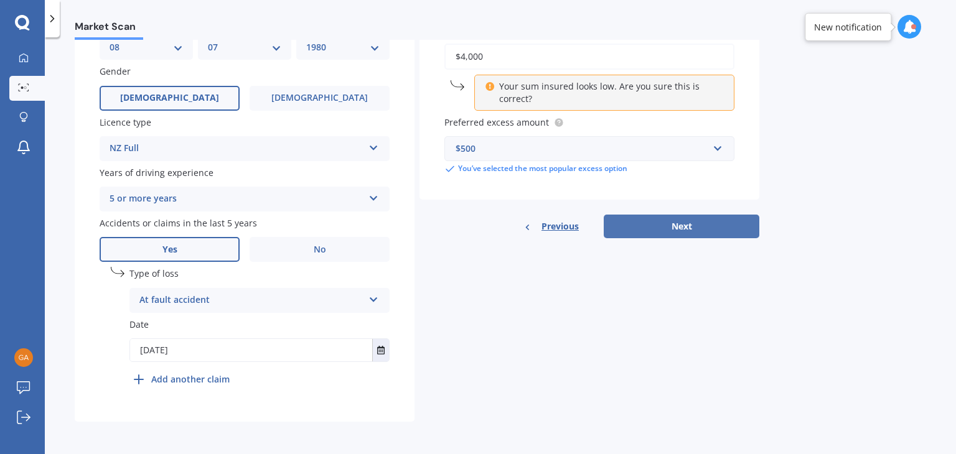
click at [677, 217] on button "Next" at bounding box center [682, 227] width 156 height 24
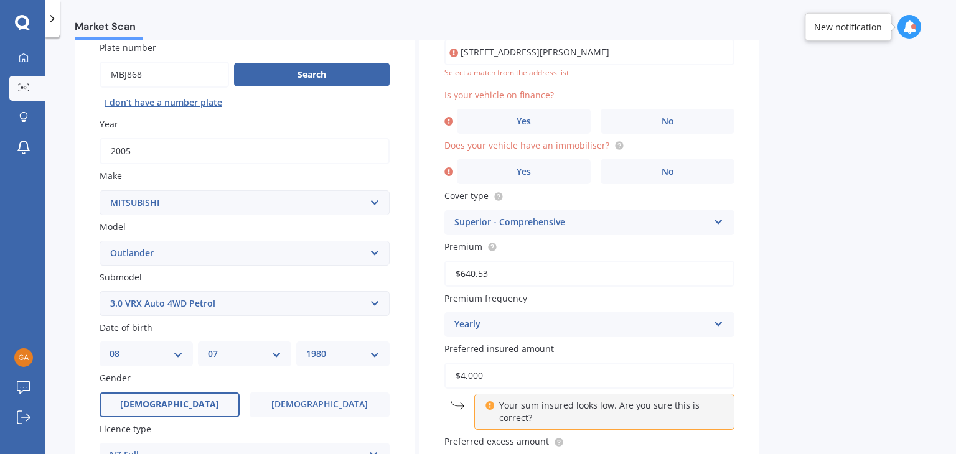
scroll to position [85, 0]
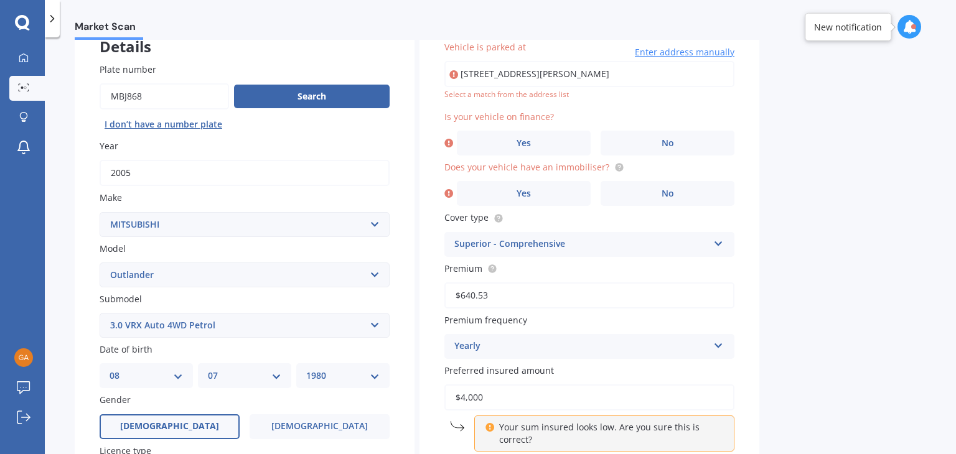
type input "52 Stewart Road, Whakamārama 3181"
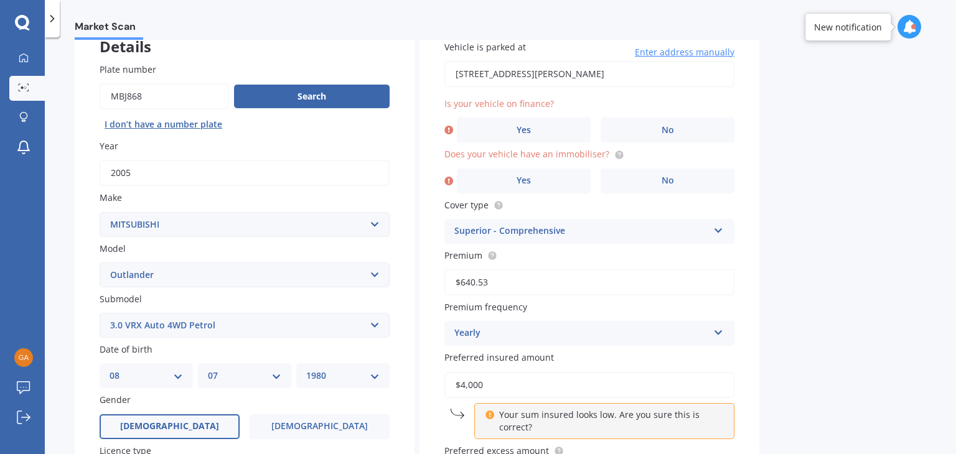
scroll to position [27, 0]
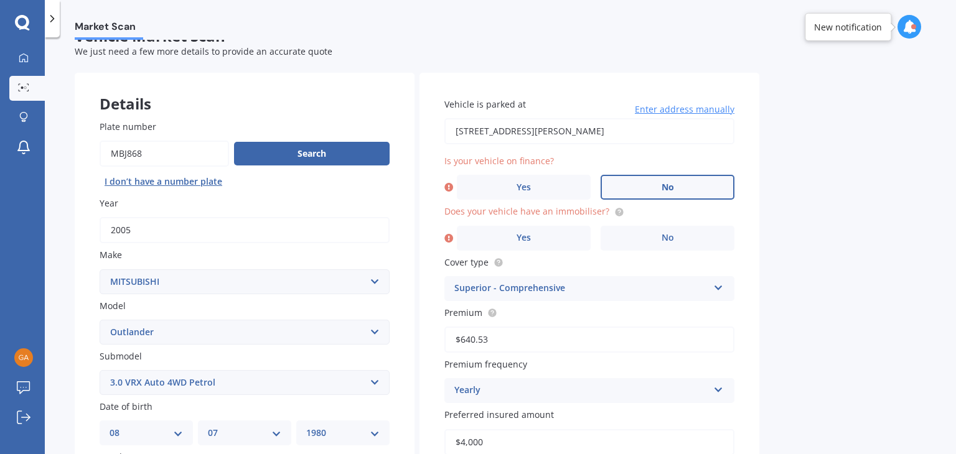
click at [668, 177] on label "No" at bounding box center [668, 187] width 134 height 25
click at [0, 0] on input "No" at bounding box center [0, 0] width 0 height 0
click at [660, 228] on label "No" at bounding box center [668, 238] width 134 height 25
click at [0, 0] on input "No" at bounding box center [0, 0] width 0 height 0
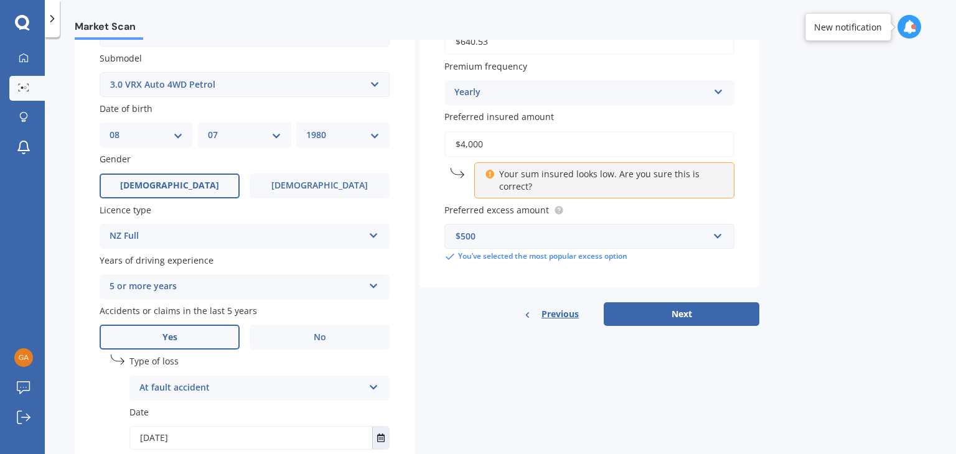
scroll to position [326, 0]
click at [654, 310] on button "Next" at bounding box center [682, 314] width 156 height 24
select select "08"
select select "07"
select select "1980"
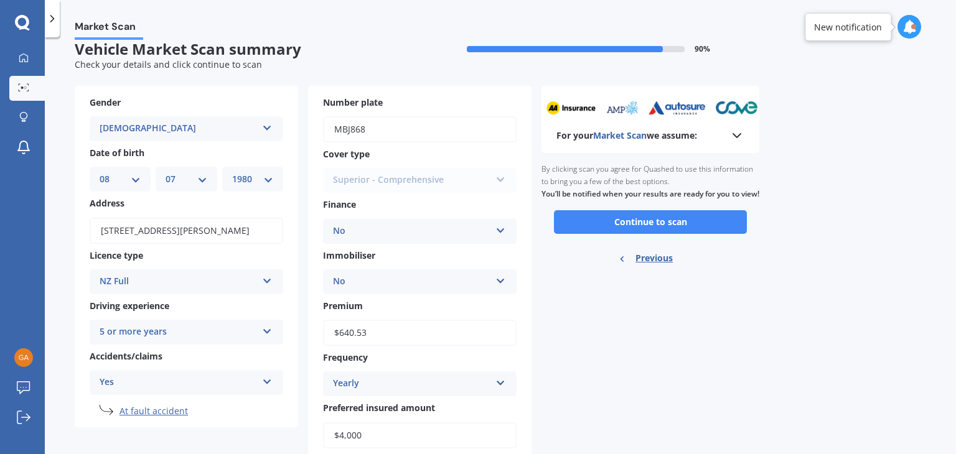
scroll to position [0, 0]
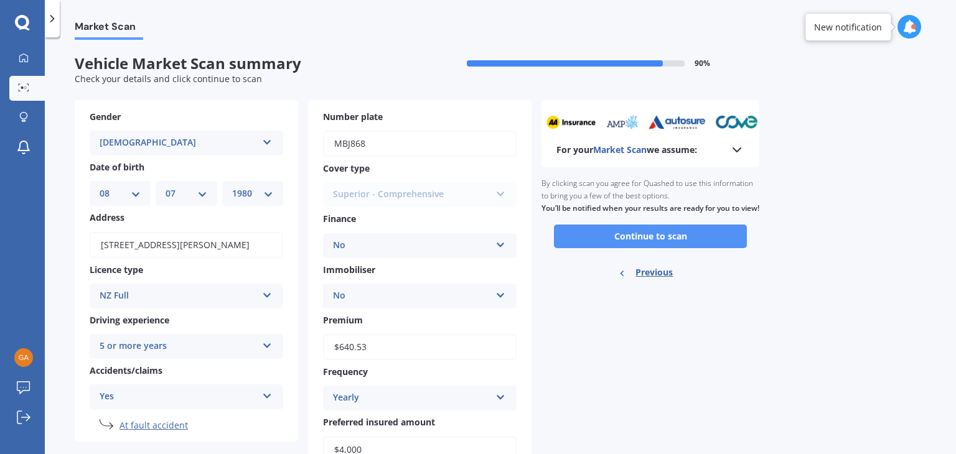
click at [597, 248] on button "Continue to scan" at bounding box center [650, 237] width 193 height 24
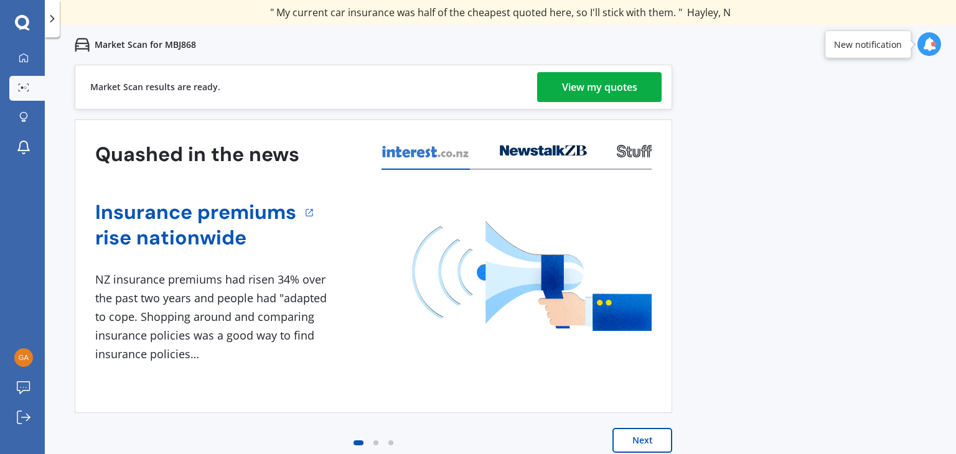
click at [612, 93] on div "View my quotes" at bounding box center [599, 87] width 75 height 30
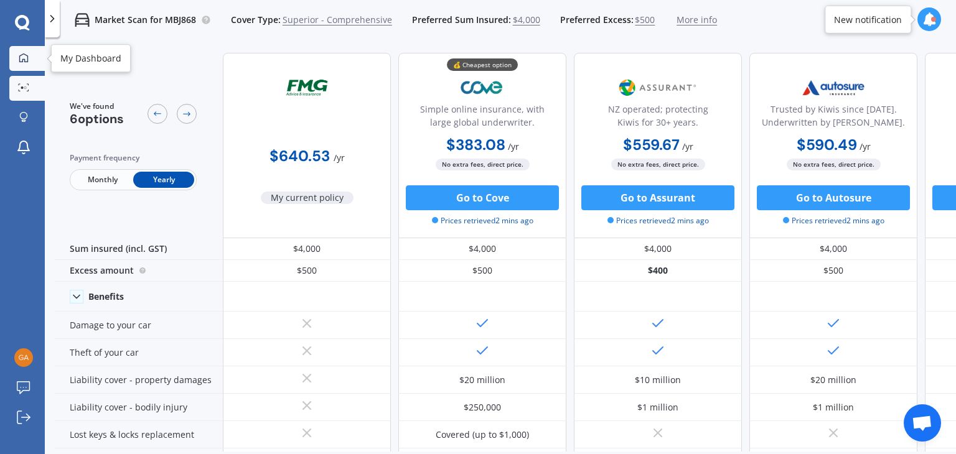
click at [24, 55] on icon at bounding box center [24, 58] width 10 height 10
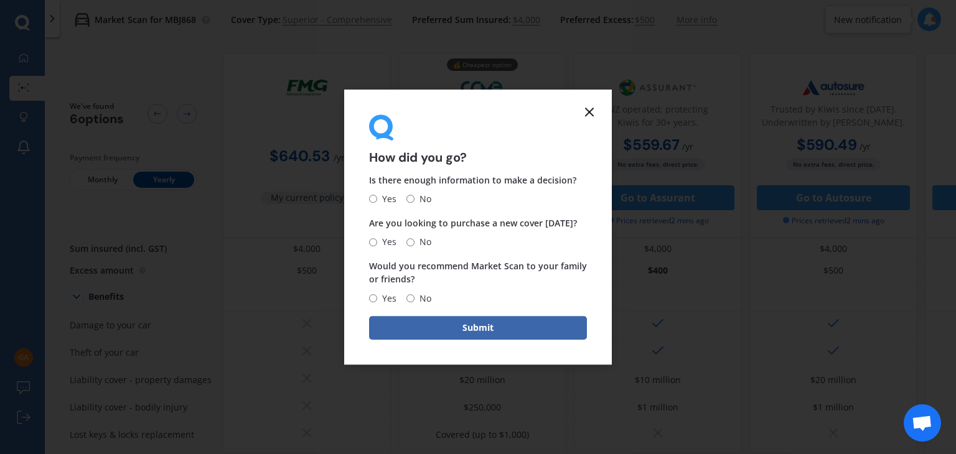
click at [584, 115] on icon at bounding box center [589, 112] width 15 height 15
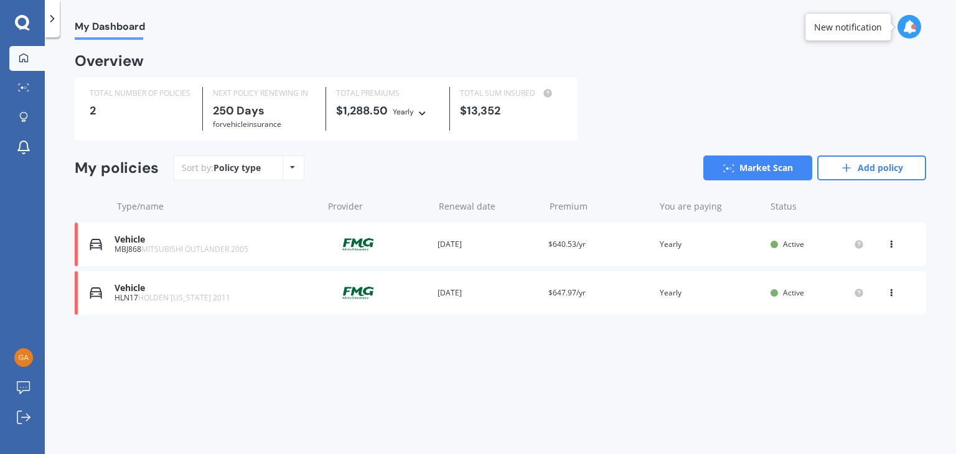
click at [702, 295] on div "You are paying Yearly" at bounding box center [710, 293] width 101 height 12
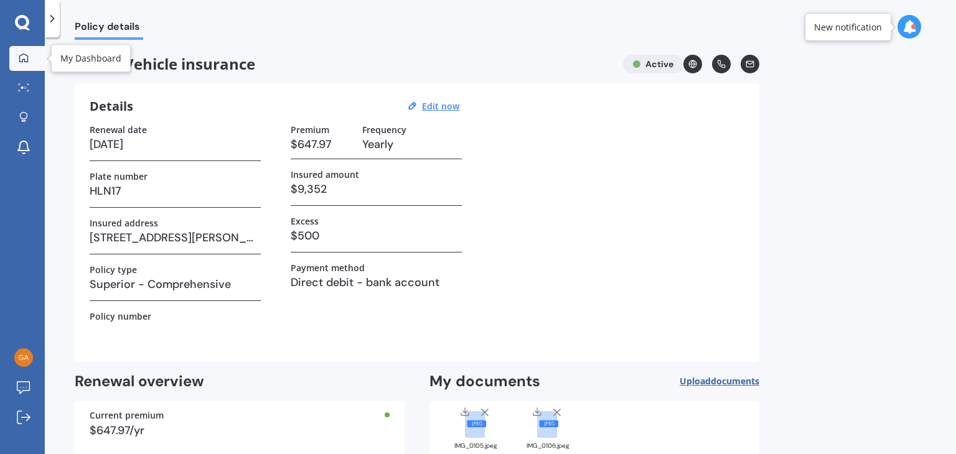
click at [20, 55] on icon at bounding box center [24, 58] width 10 height 10
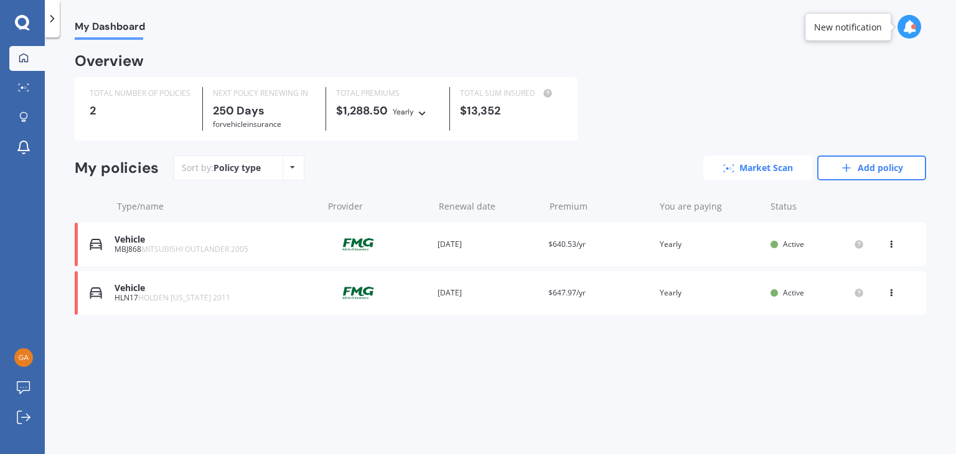
click at [735, 164] on link "Market Scan" at bounding box center [757, 168] width 109 height 25
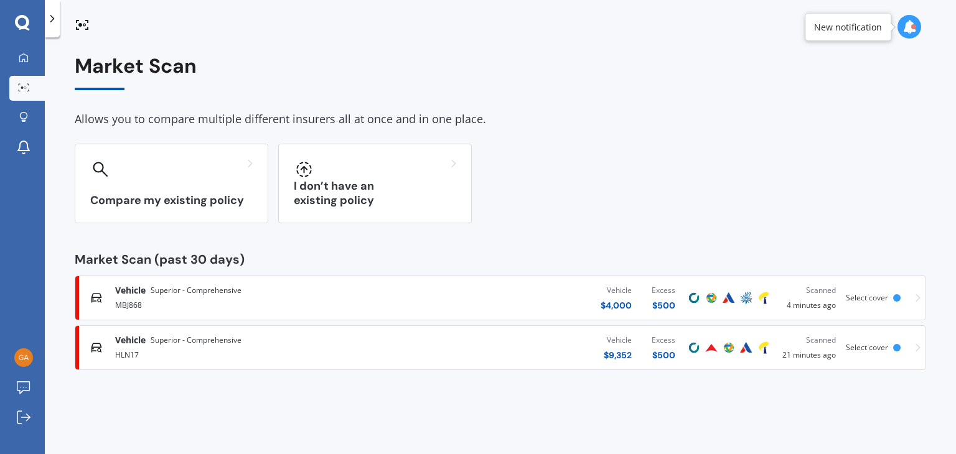
click at [715, 347] on img at bounding box center [711, 348] width 15 height 15
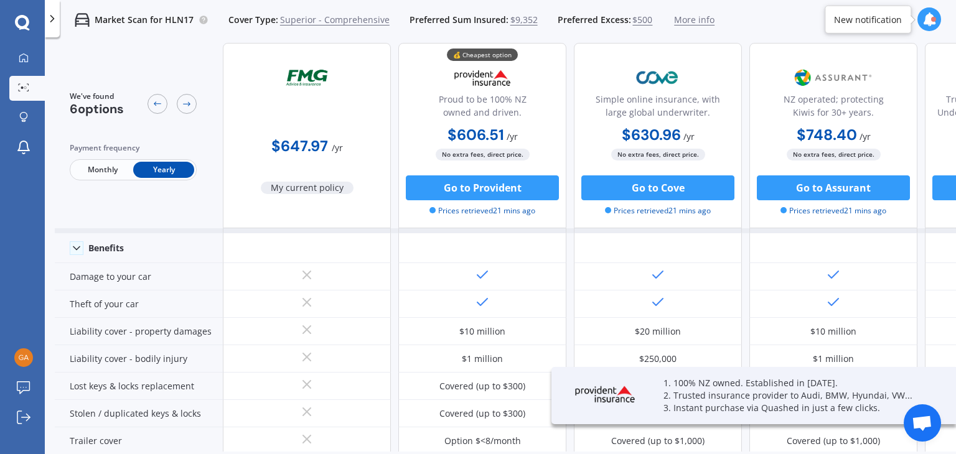
scroll to position [49, 0]
click at [24, 59] on icon at bounding box center [23, 57] width 9 height 9
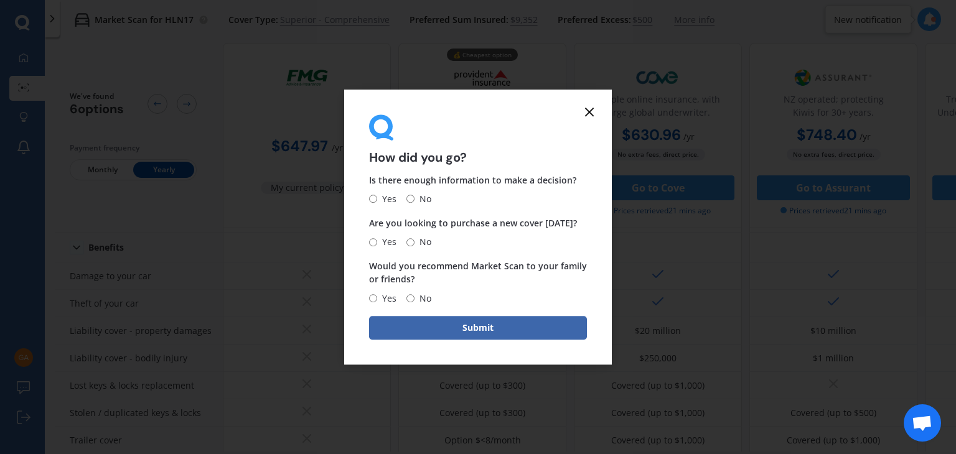
click at [593, 109] on icon at bounding box center [589, 112] width 15 height 15
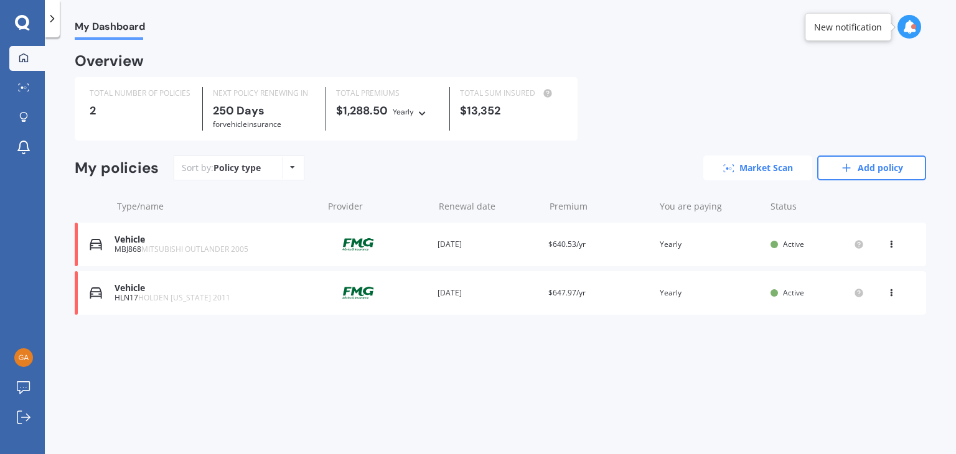
click at [740, 171] on link "Market Scan" at bounding box center [757, 168] width 109 height 25
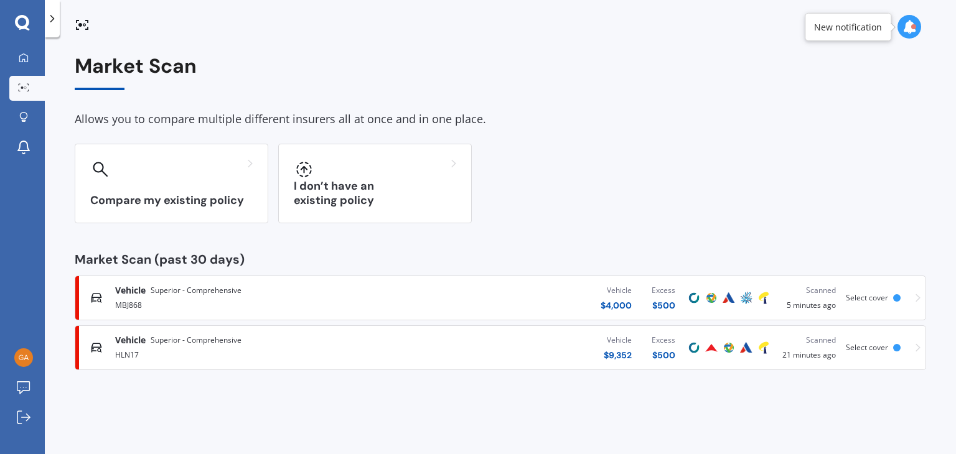
click at [712, 302] on img at bounding box center [711, 298] width 15 height 15
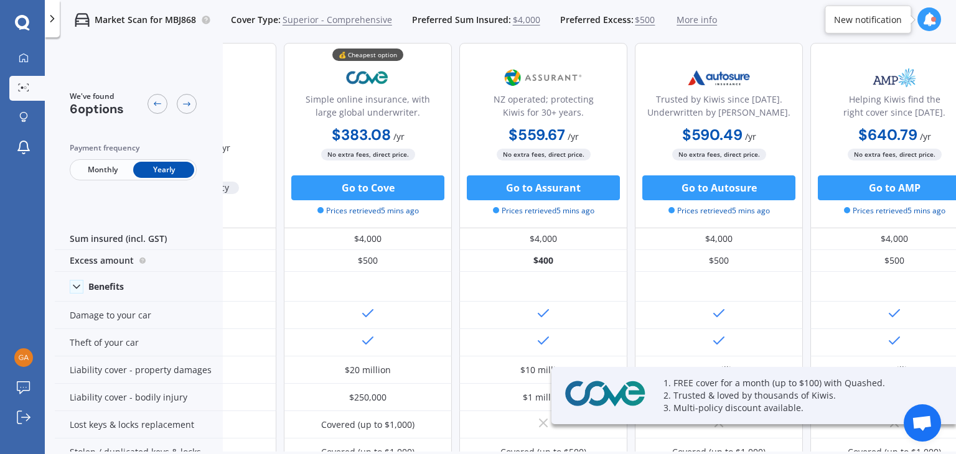
scroll to position [0, 115]
